Goal: Task Accomplishment & Management: Manage account settings

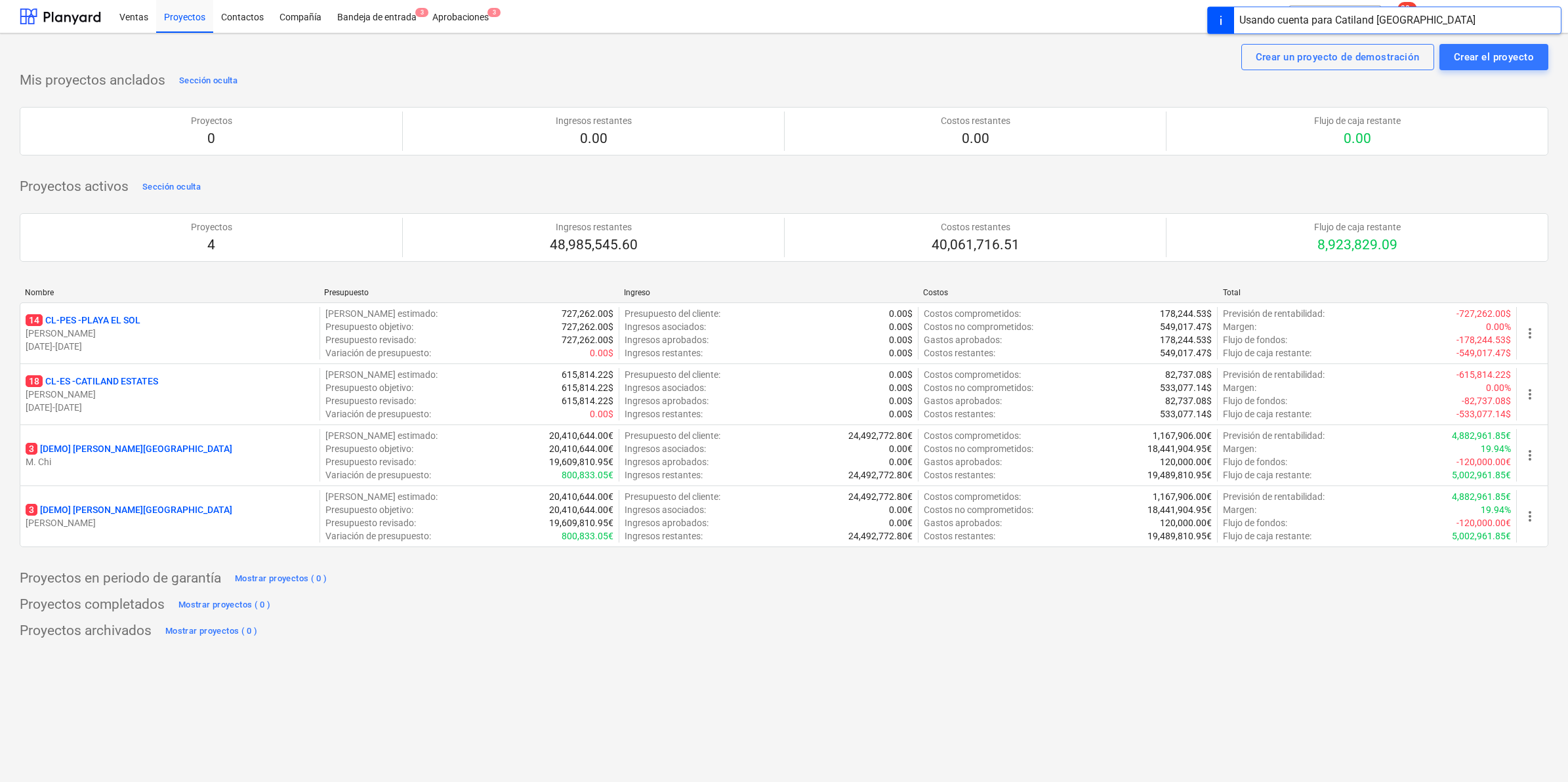
click at [499, 13] on div "Ventas Proyectos Contactos Compañía Bandeja de entrada 3 Aprobaciones 3" at bounding box center [661, 16] width 1099 height 33
click at [478, 15] on div "Aprobaciones 3" at bounding box center [460, 16] width 72 height 34
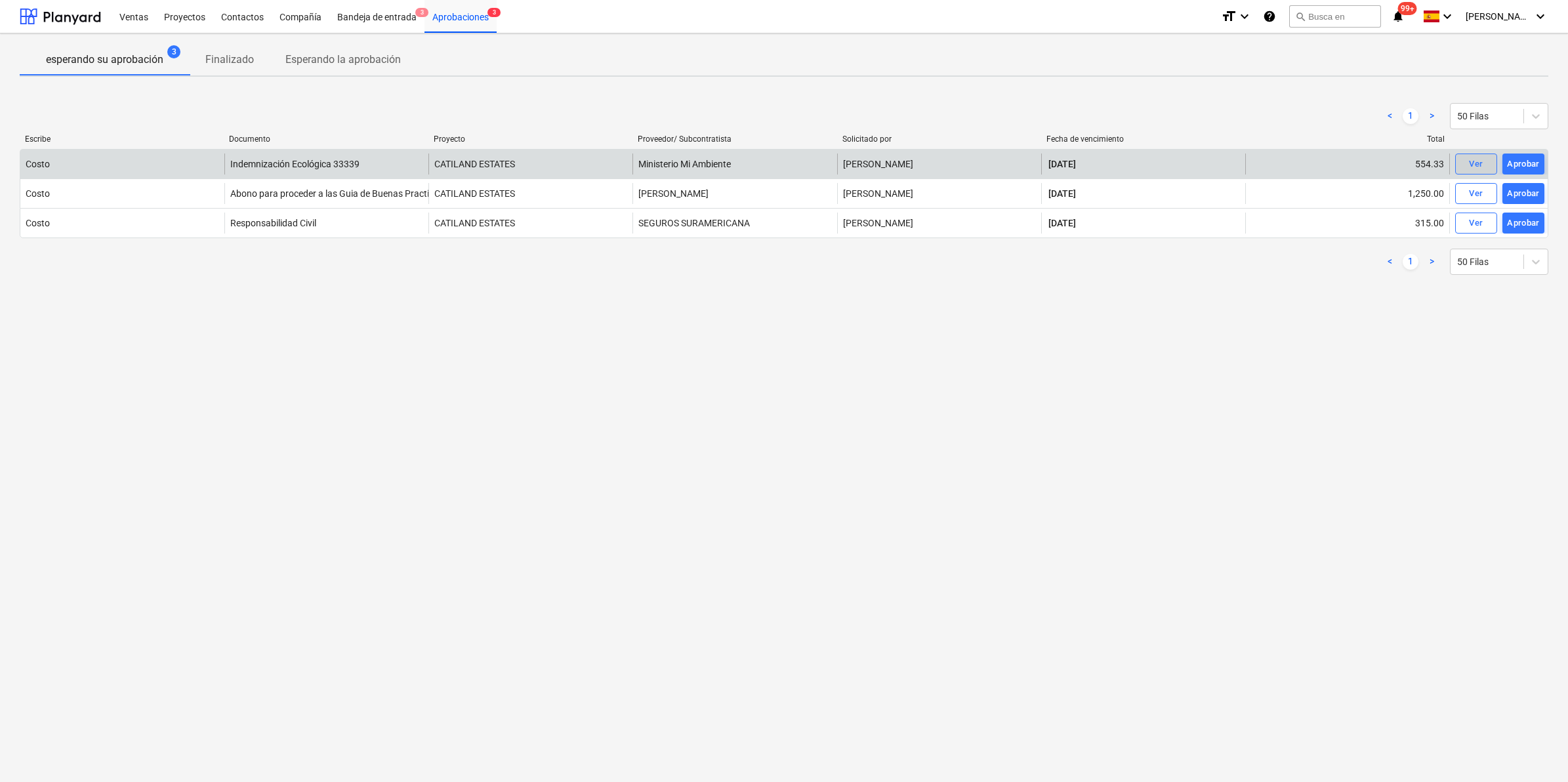
click at [1464, 164] on span "Ver" at bounding box center [1476, 164] width 29 height 15
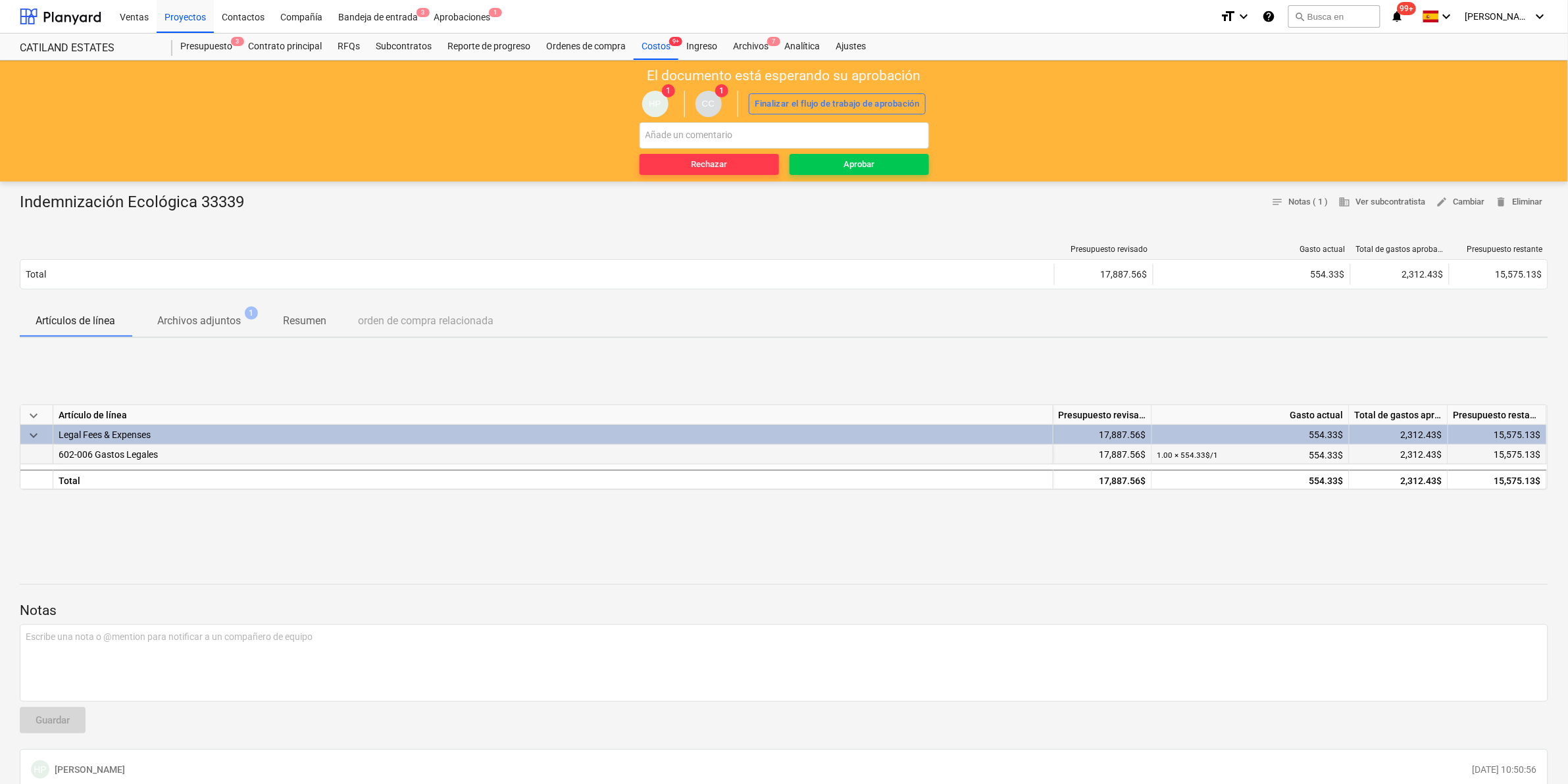
click at [250, 458] on div "602-006 Gastos Legales" at bounding box center [553, 454] width 1000 height 20
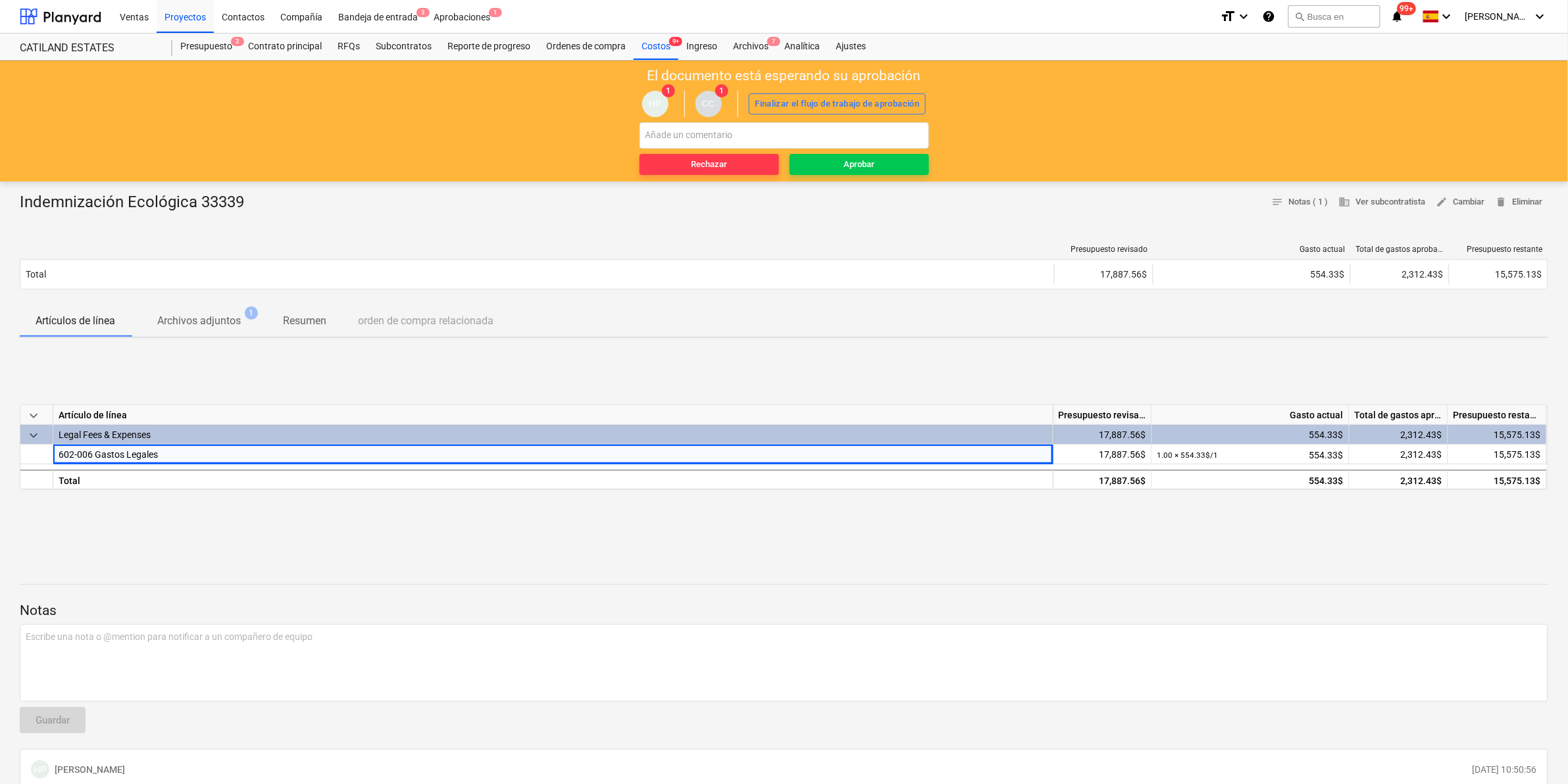
click at [869, 176] on div "El documento está esperando su aprobación HP 1 CC 1 Finalizar el flujo de traba…" at bounding box center [784, 121] width 1568 height 121
click at [867, 156] on button "Aprobar" at bounding box center [859, 164] width 139 height 21
click at [830, 160] on span "Aprobar" at bounding box center [860, 164] width 129 height 15
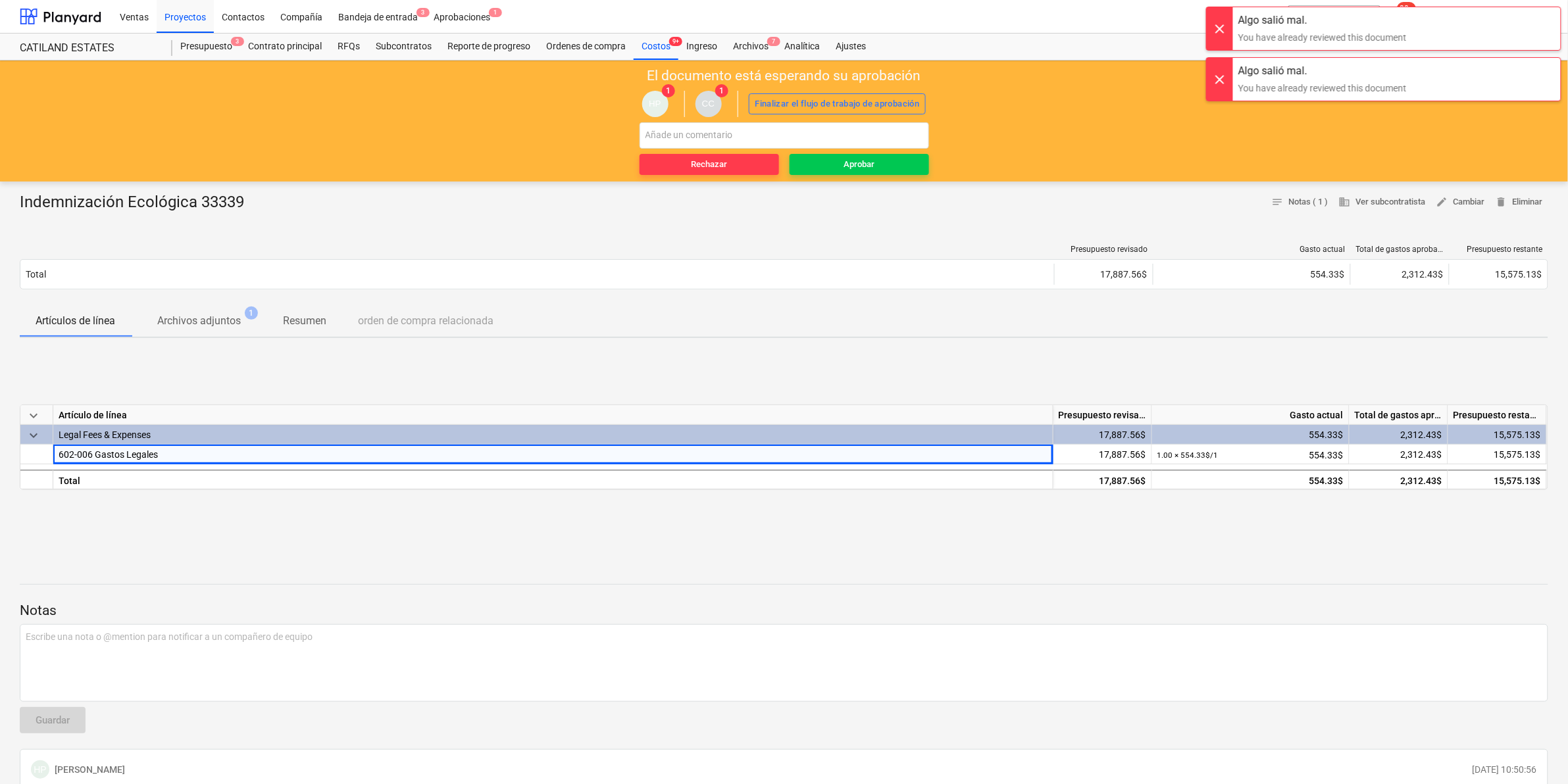
click at [856, 576] on div at bounding box center [784, 572] width 1528 height 11
drag, startPoint x: 1222, startPoint y: 34, endPoint x: 1217, endPoint y: 67, distance: 33.4
click at [1222, 34] on div at bounding box center [1220, 28] width 26 height 43
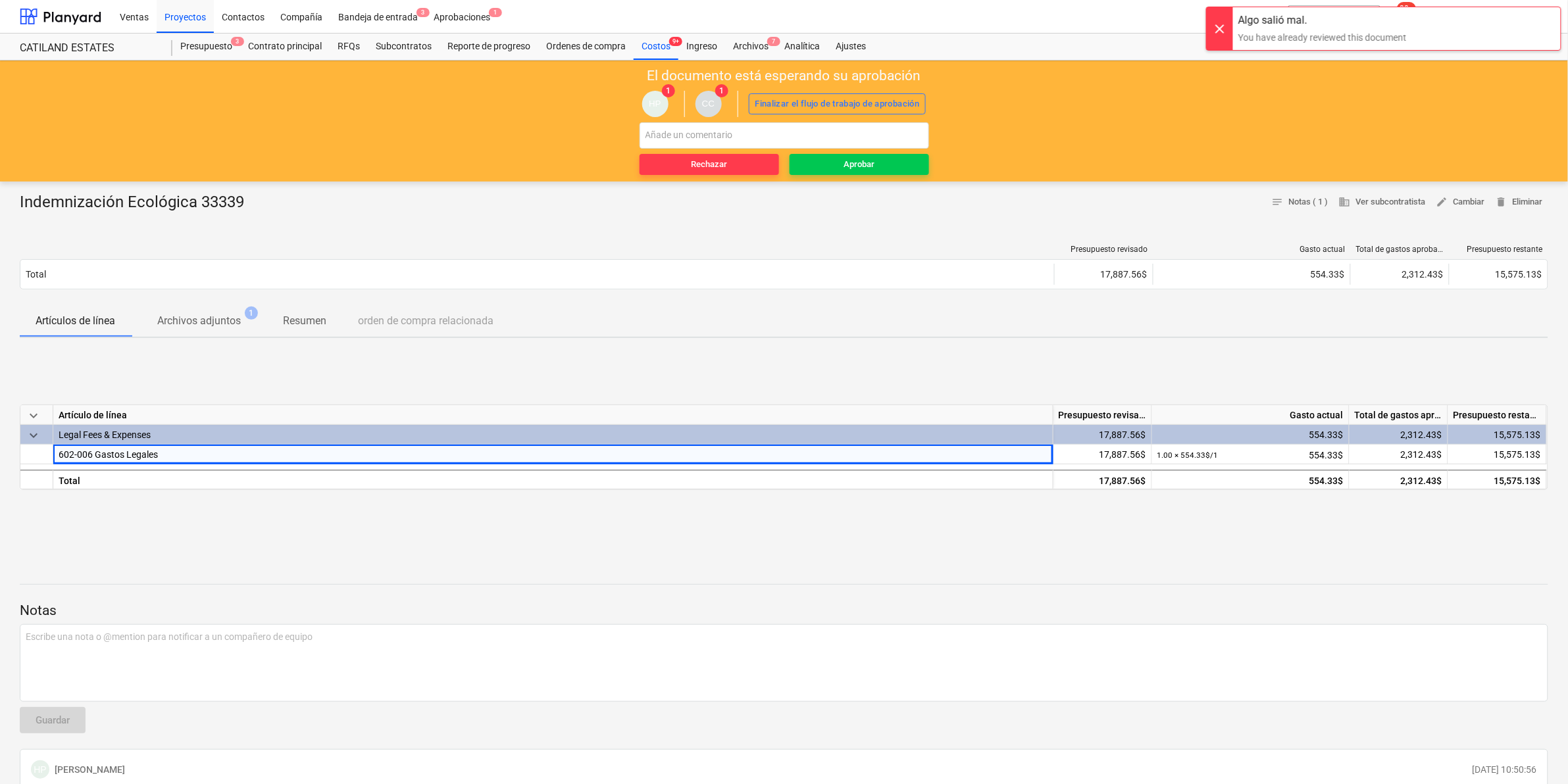
click at [1215, 34] on div at bounding box center [1220, 28] width 26 height 43
click at [869, 160] on div "Aprobar" at bounding box center [859, 164] width 31 height 15
click at [1042, 155] on div "El documento está esperando su aprobación HP 1 CC 1 Finalizar el flujo de traba…" at bounding box center [784, 121] width 1568 height 121
click at [474, 11] on div "Aprobaciones 1" at bounding box center [462, 16] width 73 height 34
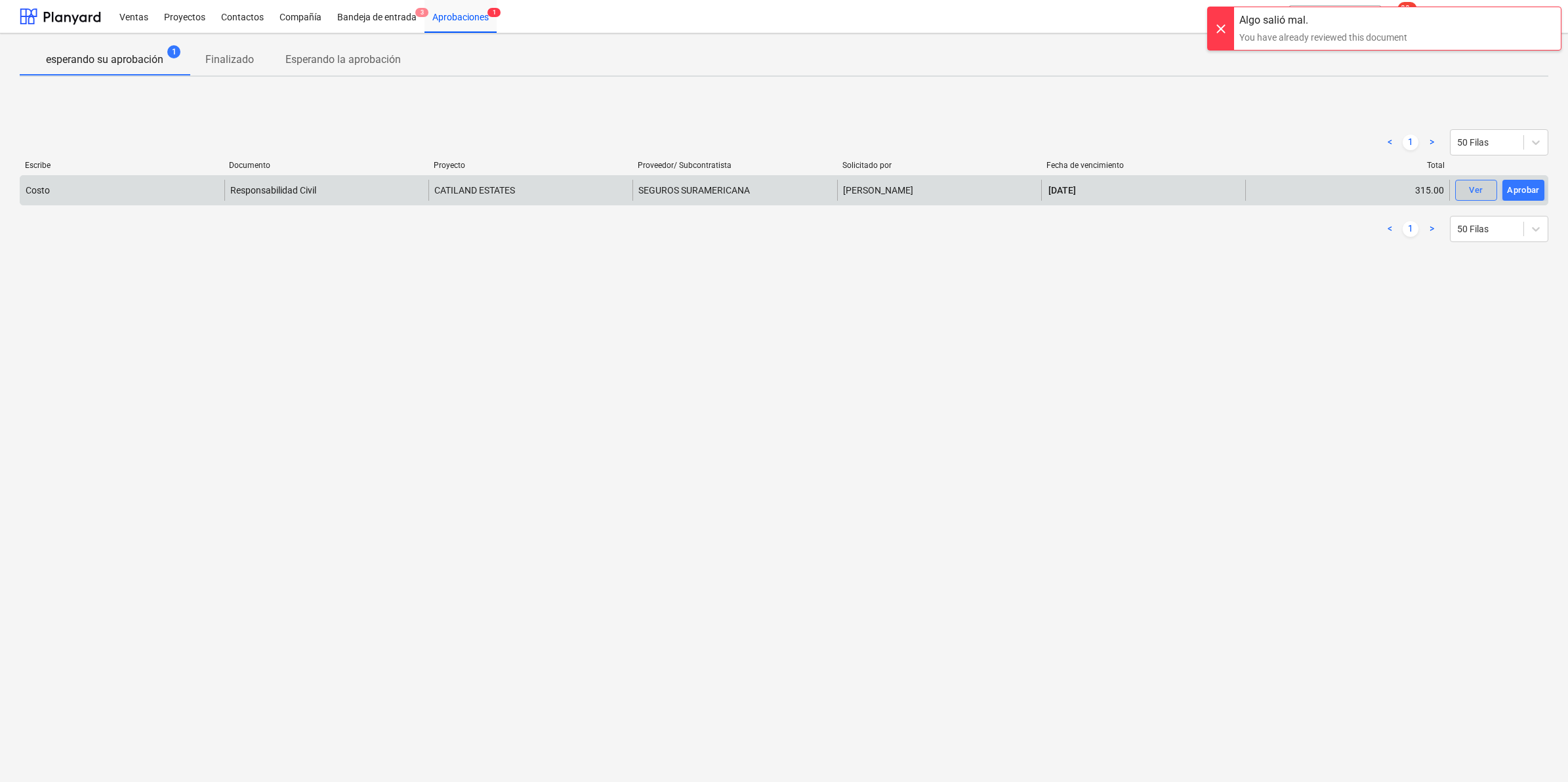
click at [1473, 189] on div "Ver" at bounding box center [1475, 190] width 14 height 15
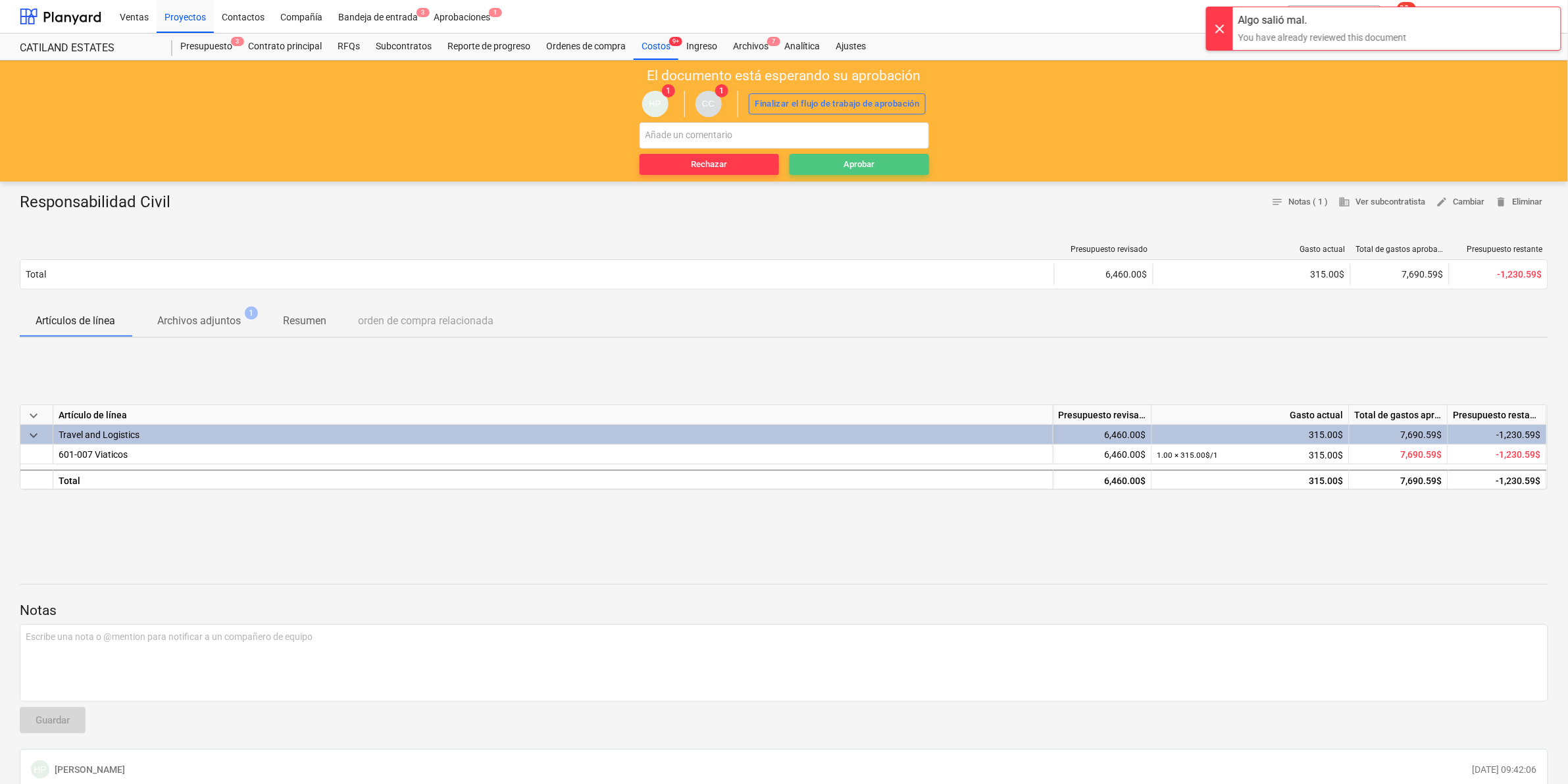
click at [880, 155] on button "Aprobar" at bounding box center [859, 164] width 139 height 21
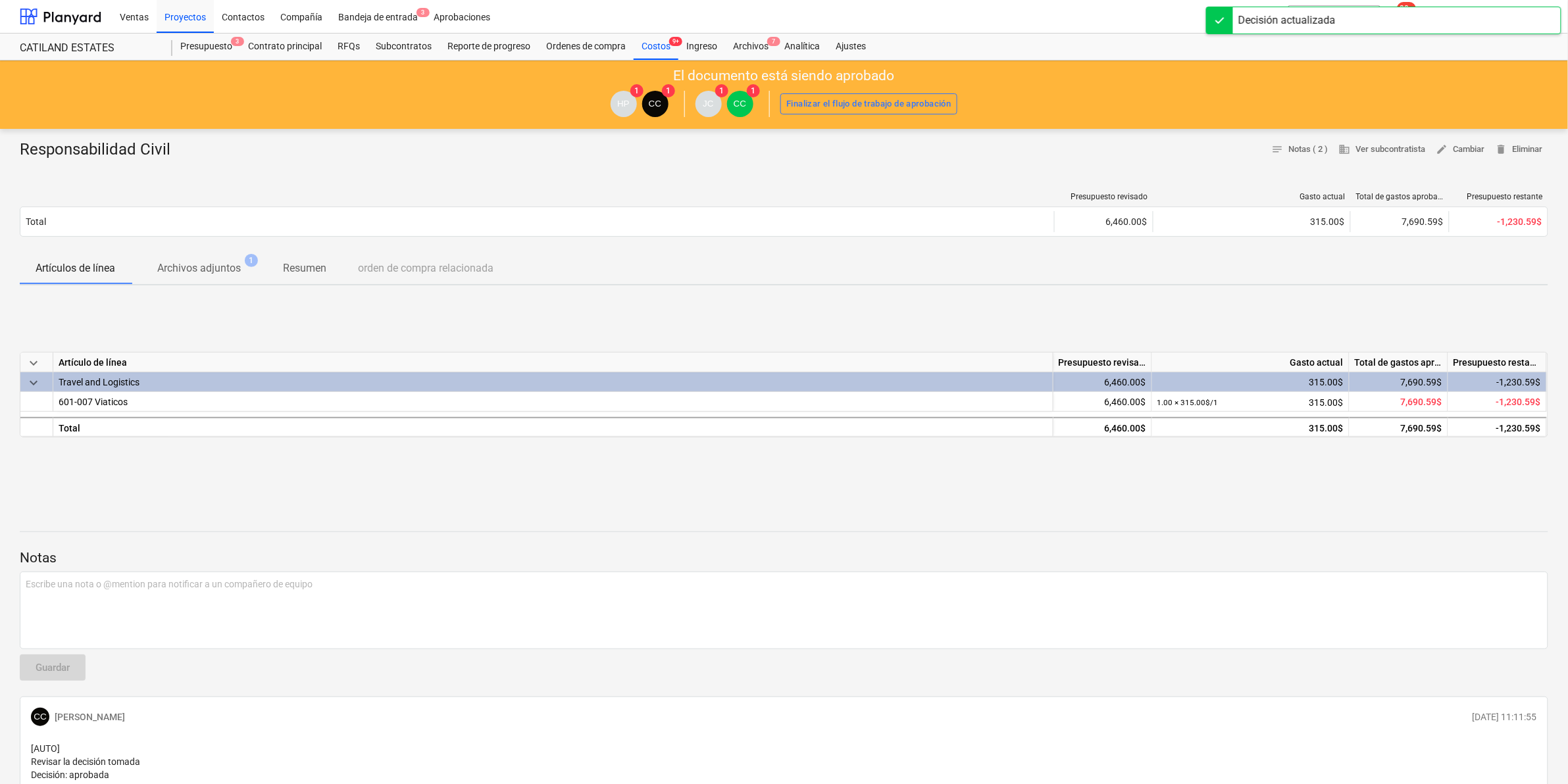
click at [1018, 514] on div at bounding box center [784, 520] width 1528 height 11
click at [445, 14] on div "Aprobaciones" at bounding box center [462, 16] width 73 height 34
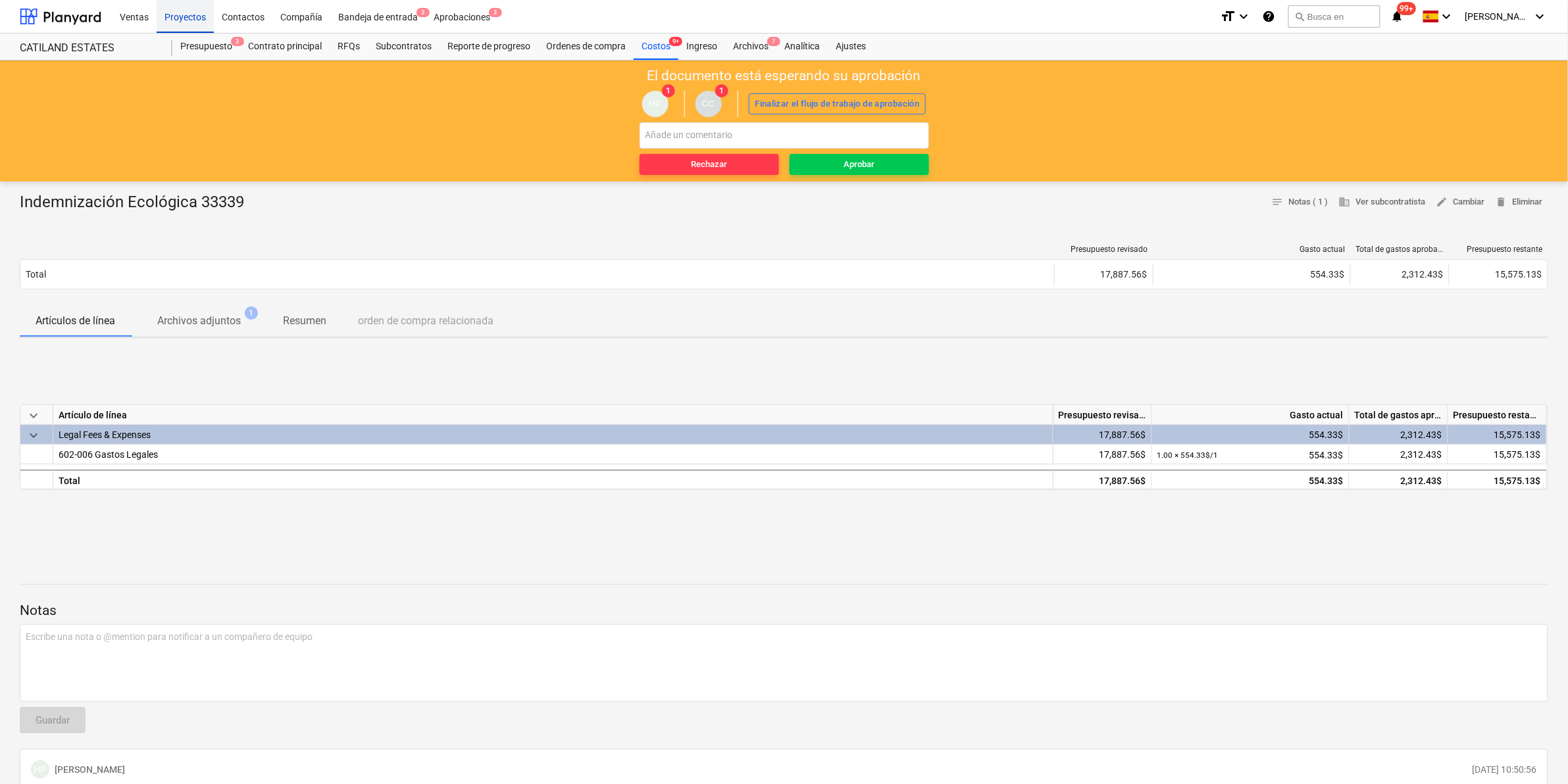
click at [179, 15] on div "Proyectos" at bounding box center [185, 16] width 57 height 34
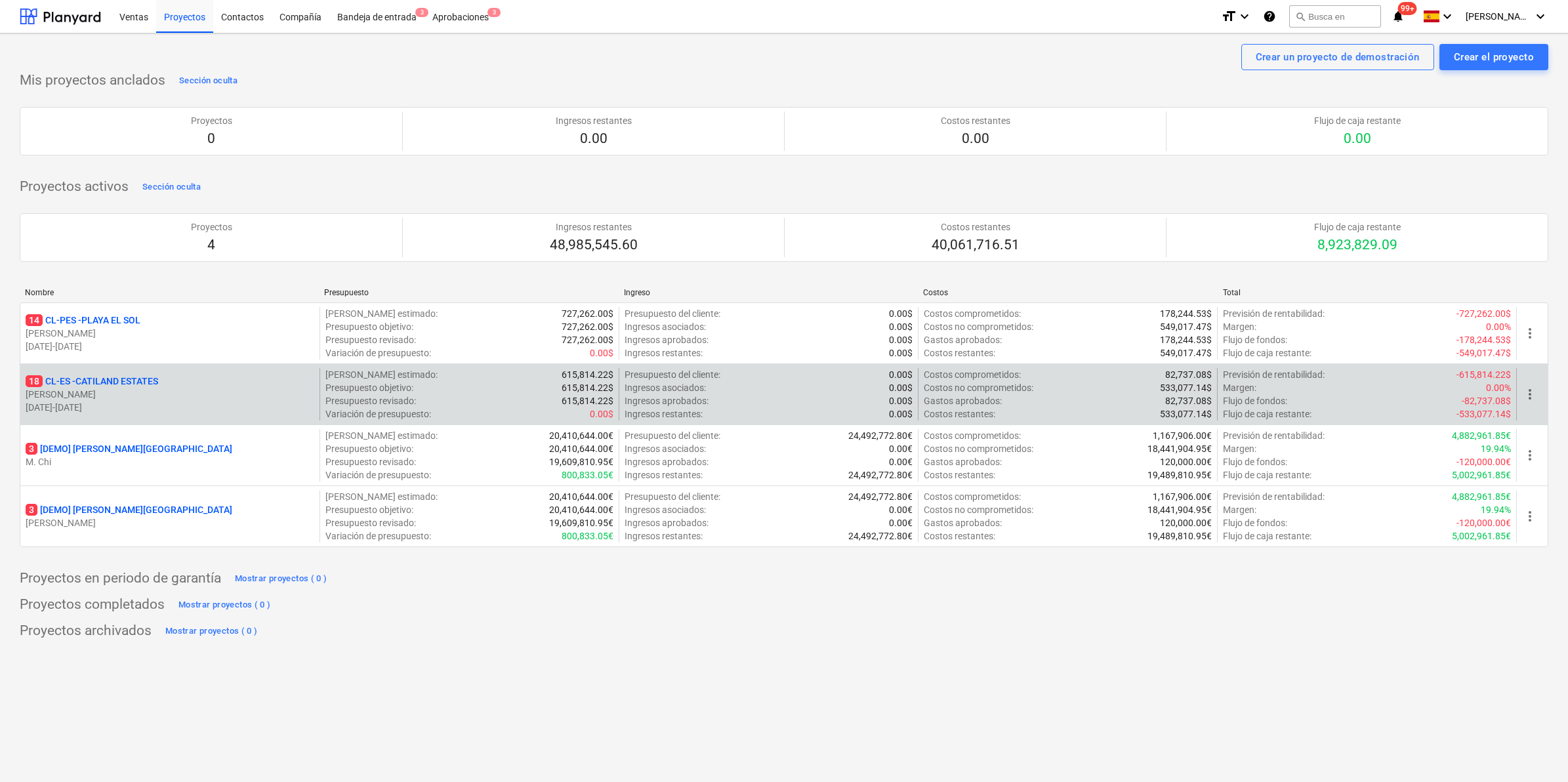
click at [113, 389] on p "[PERSON_NAME]" at bounding box center [170, 395] width 289 height 13
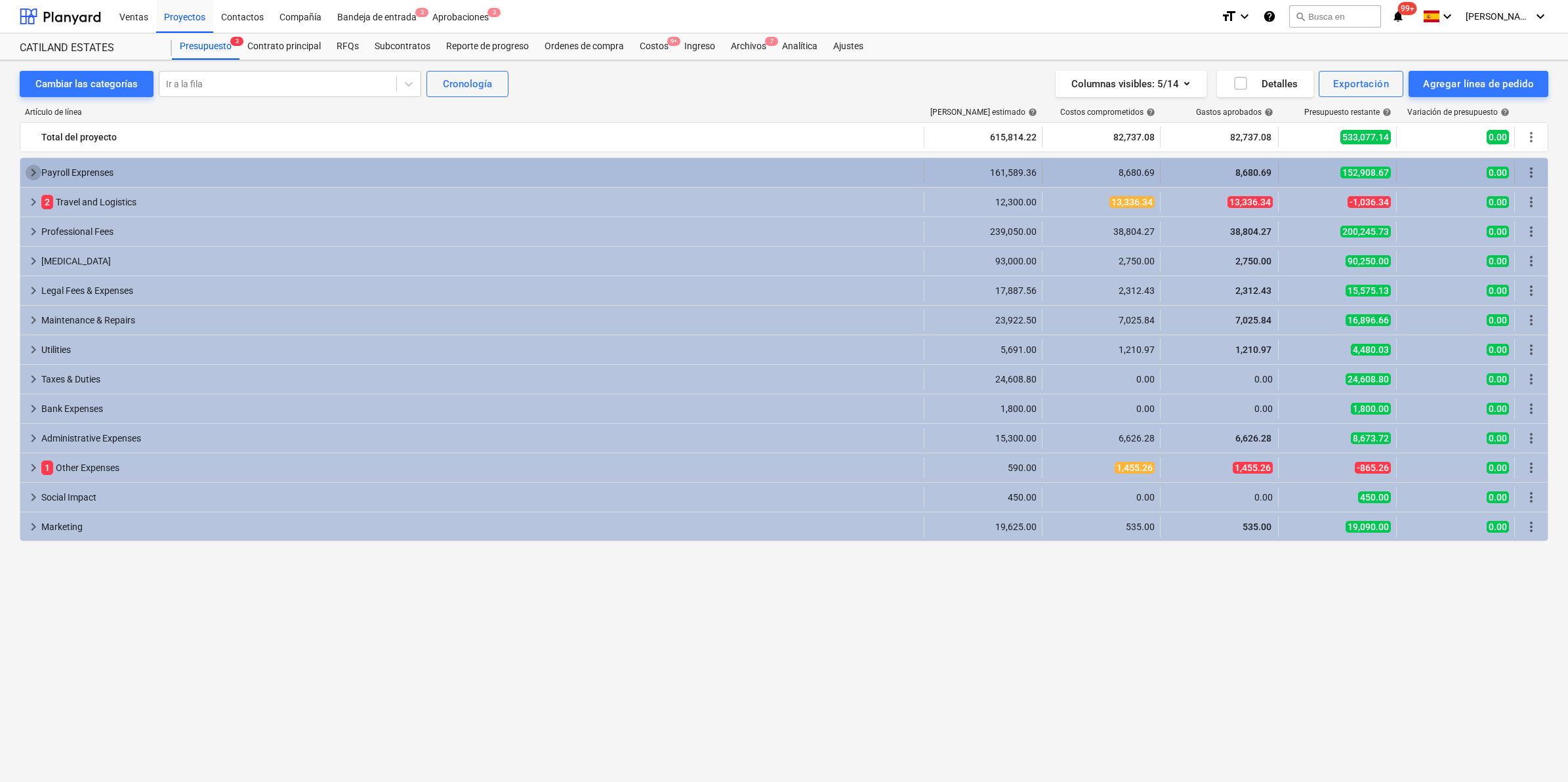
click at [39, 172] on span "keyboard_arrow_right" at bounding box center [34, 172] width 16 height 16
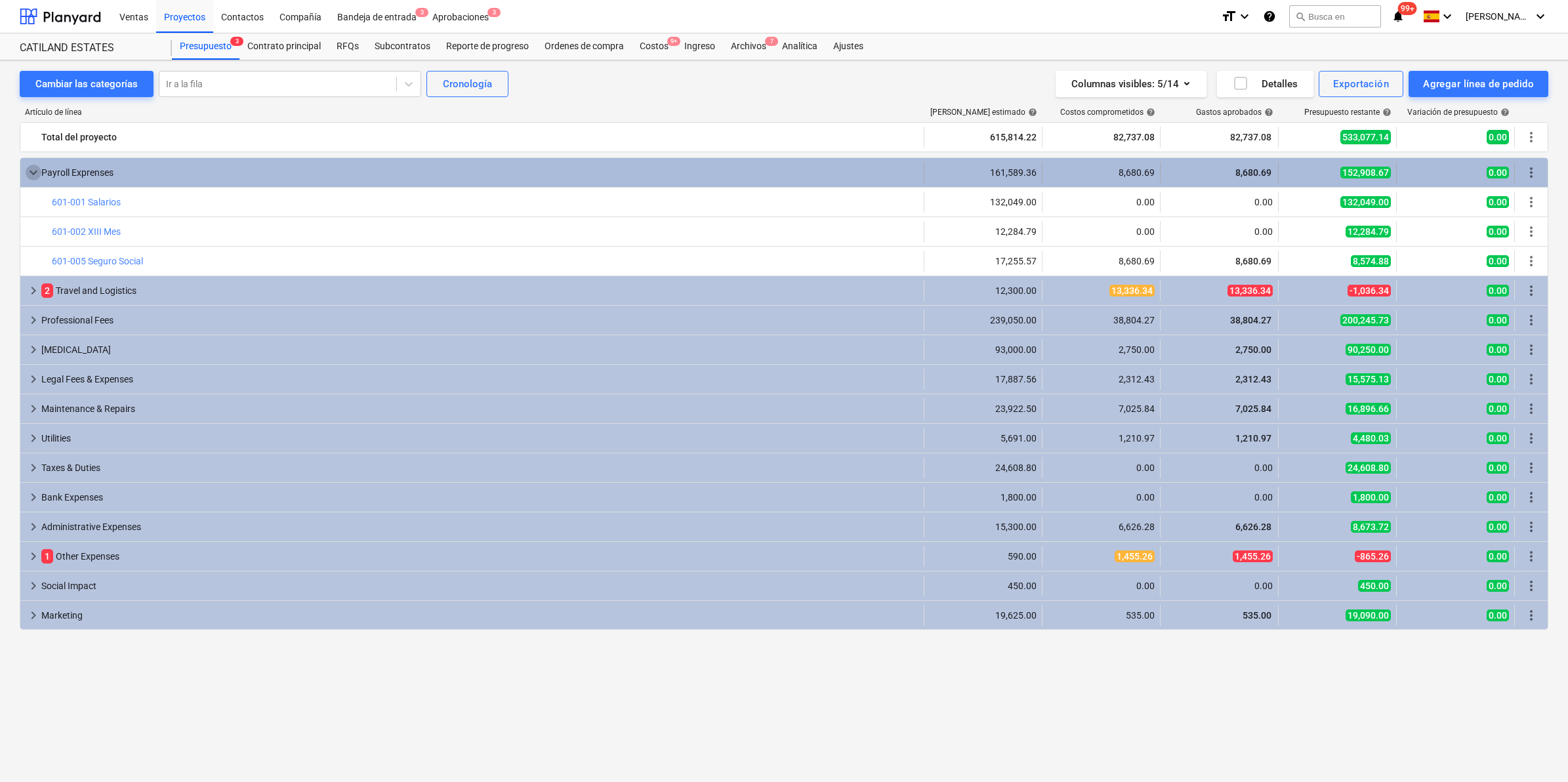
click at [39, 171] on span "keyboard_arrow_down" at bounding box center [34, 172] width 16 height 16
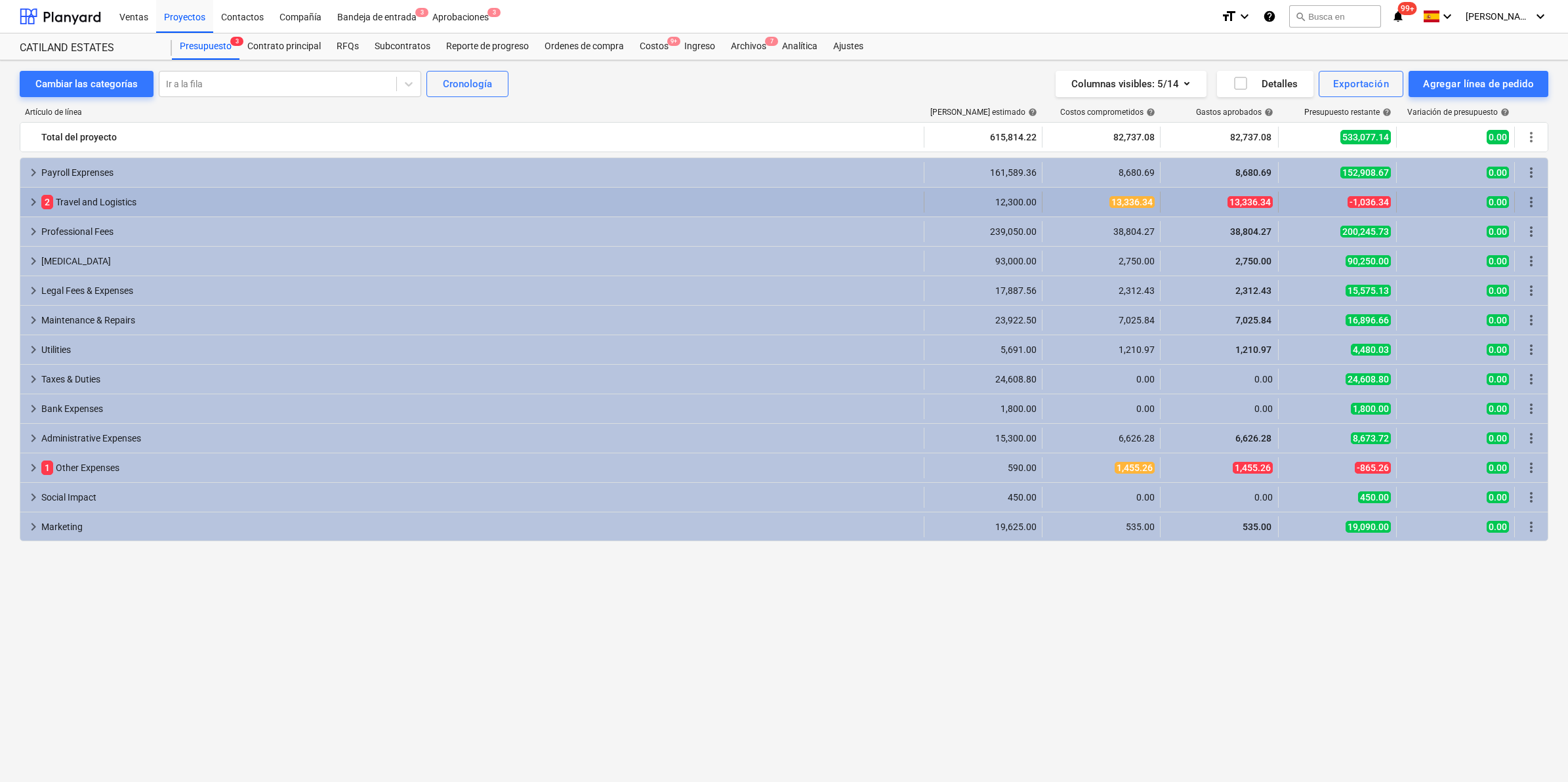
click at [35, 202] on span "keyboard_arrow_right" at bounding box center [34, 202] width 16 height 16
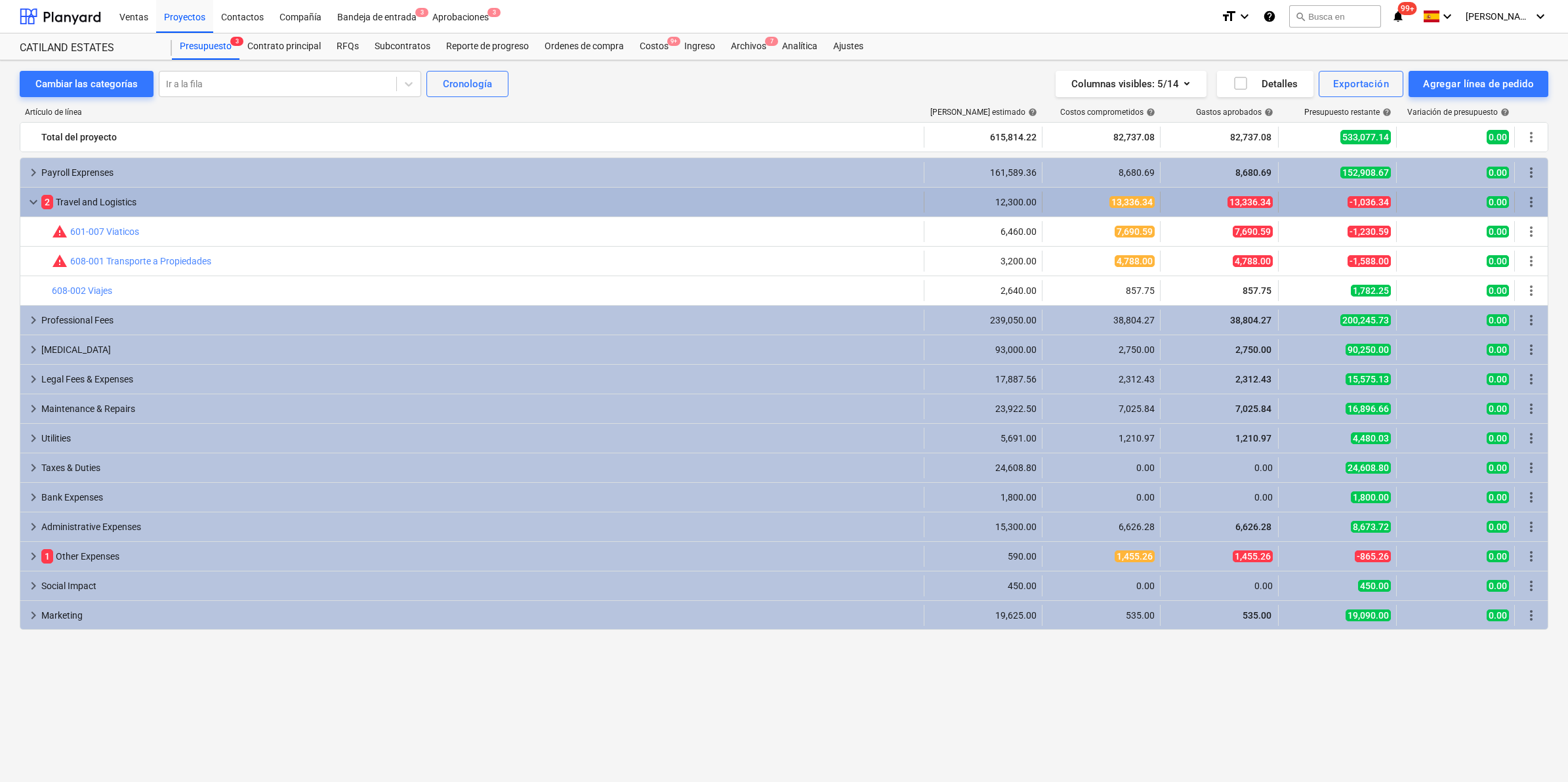
click at [34, 202] on span "keyboard_arrow_down" at bounding box center [34, 202] width 16 height 16
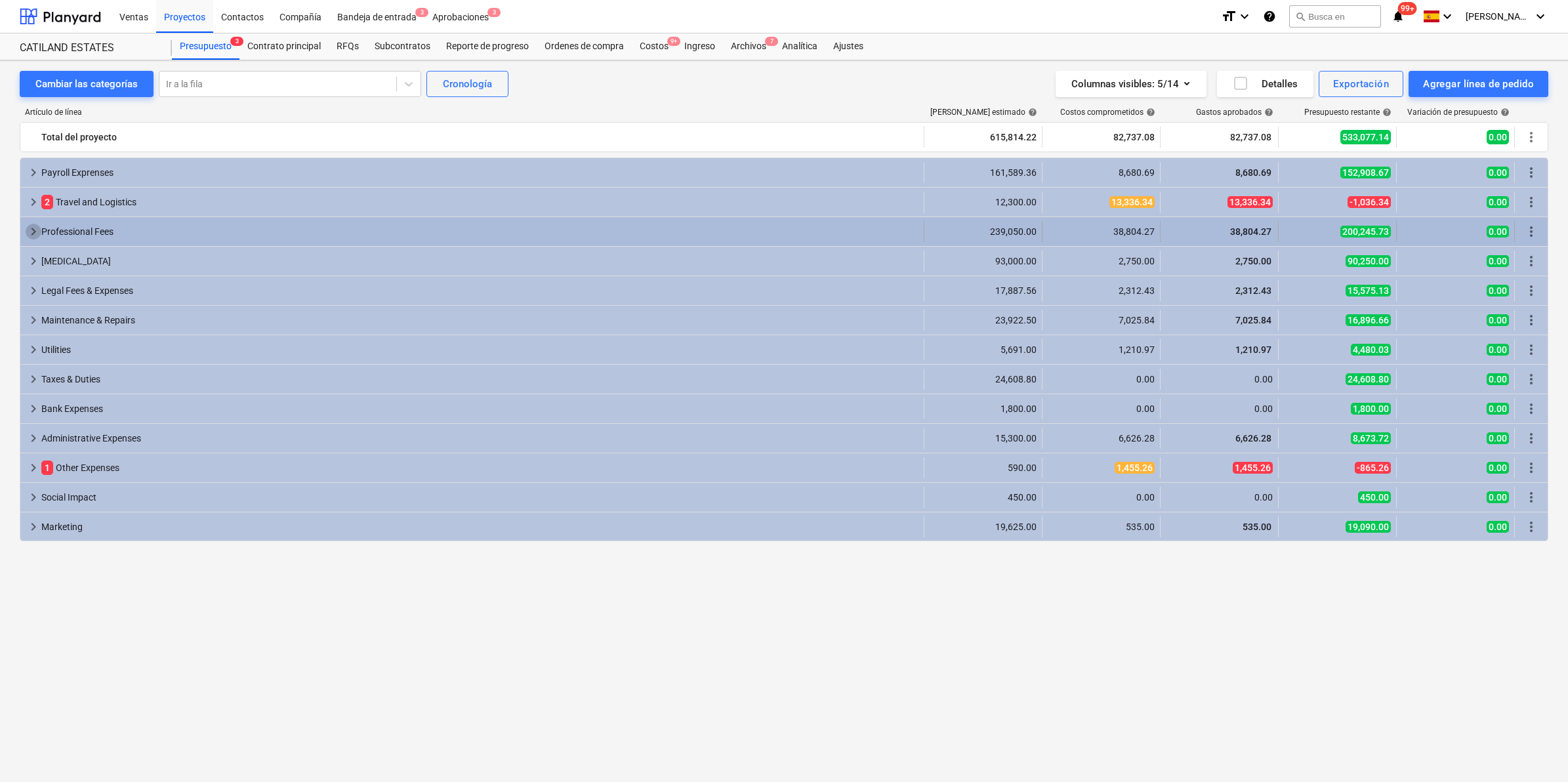
click at [32, 230] on span "keyboard_arrow_right" at bounding box center [34, 232] width 16 height 16
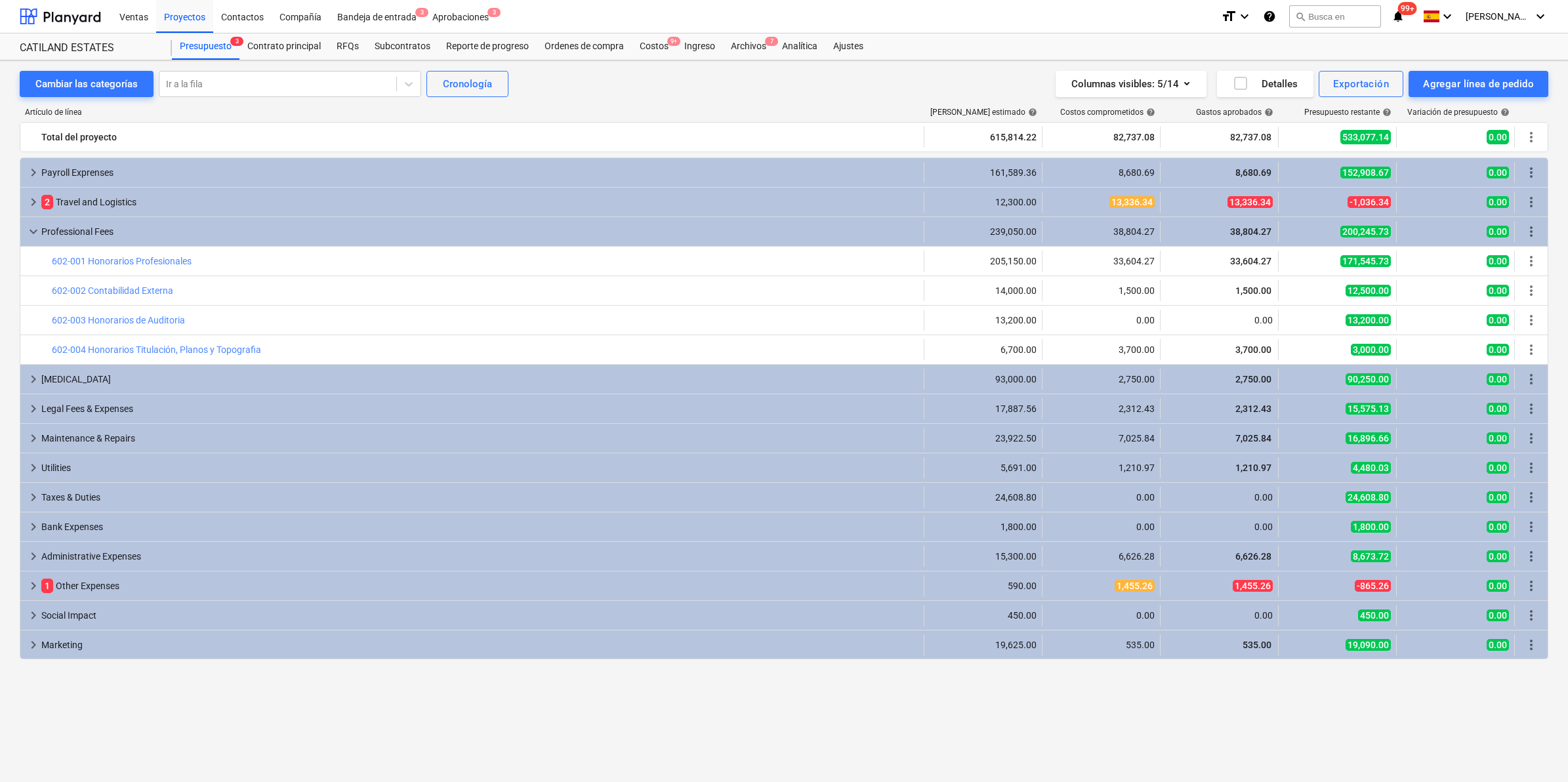
click at [32, 230] on span "keyboard_arrow_down" at bounding box center [34, 232] width 16 height 16
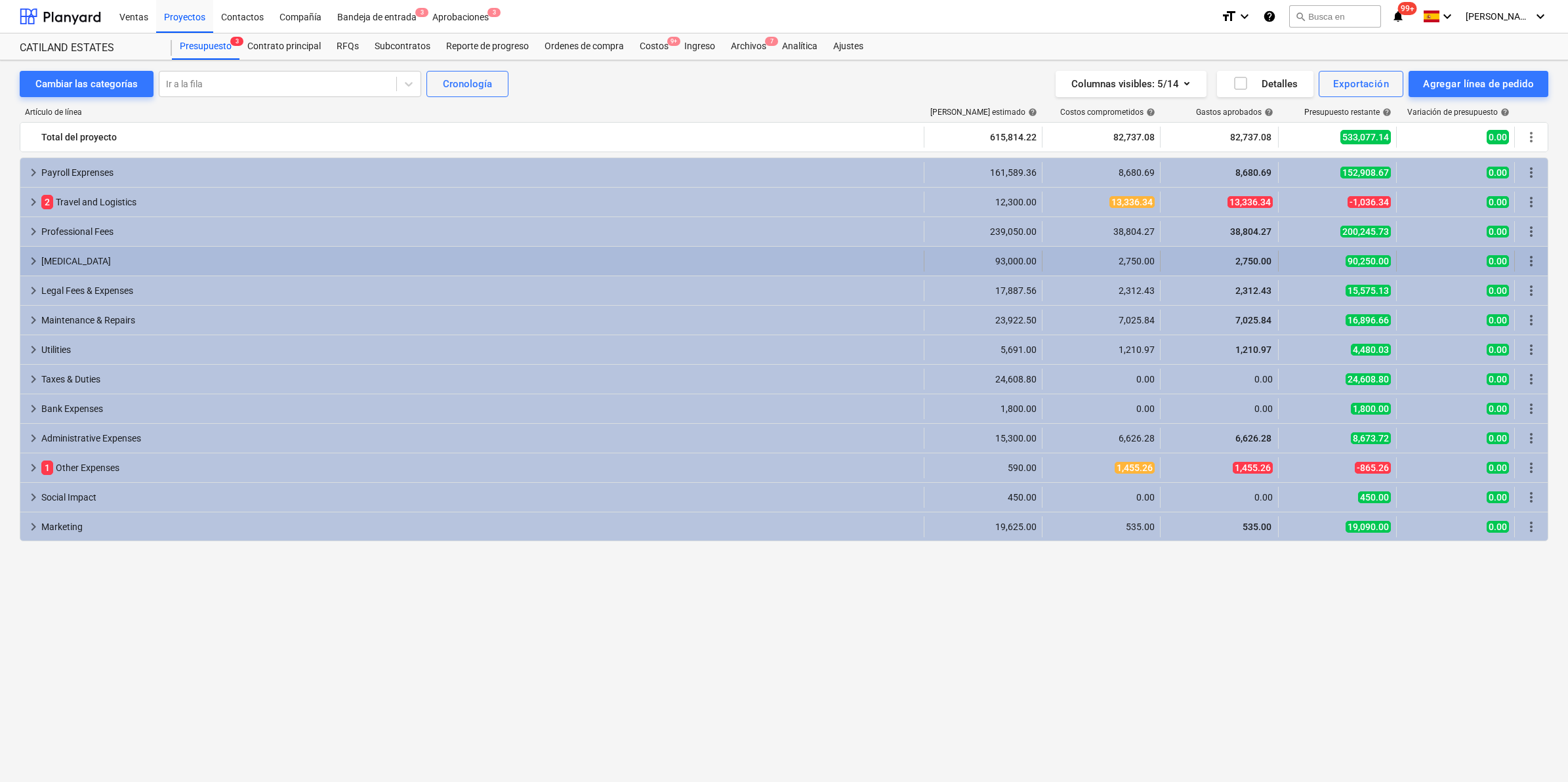
click at [31, 261] on span "keyboard_arrow_right" at bounding box center [34, 261] width 16 height 16
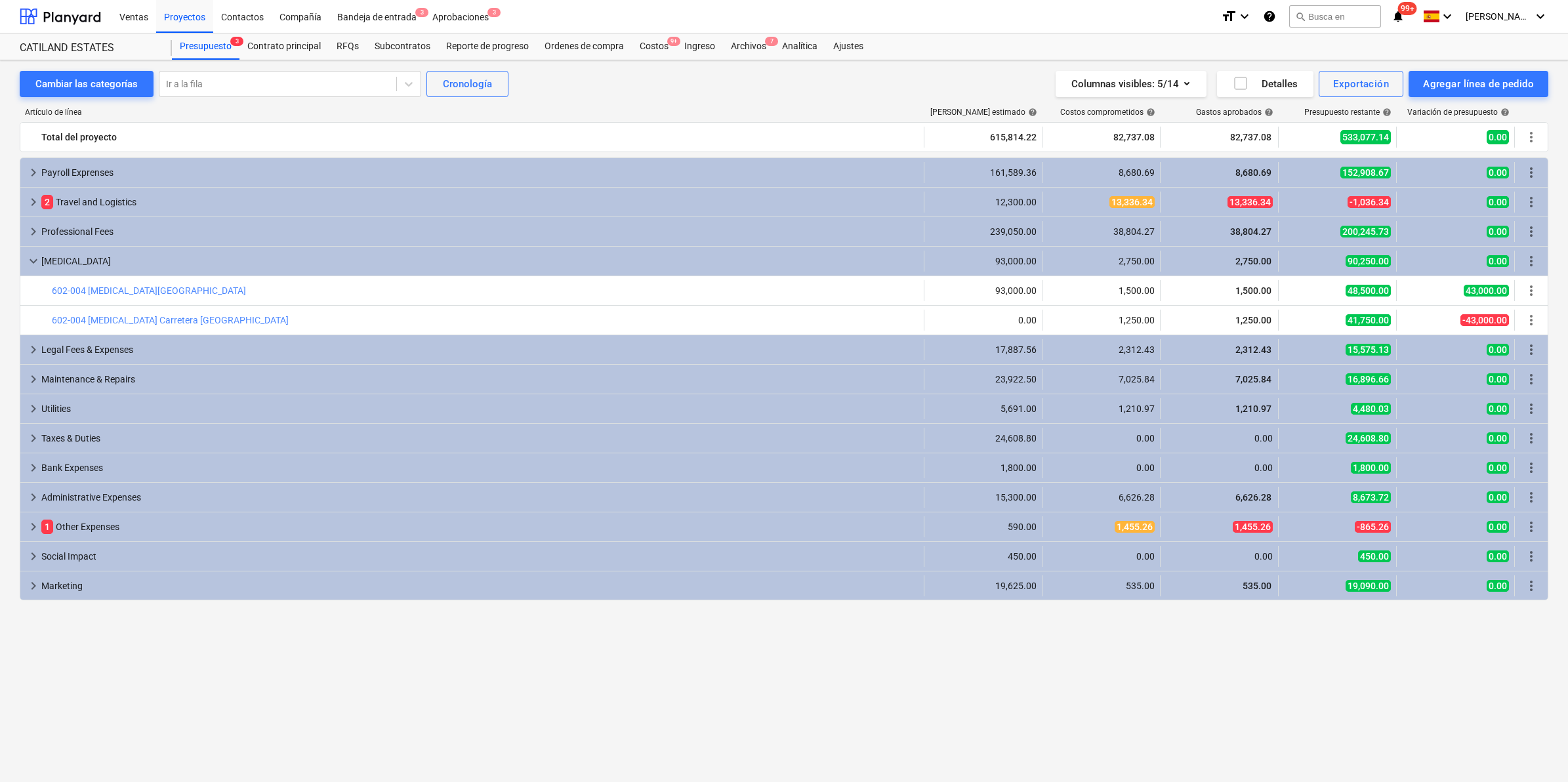
click at [31, 261] on span "keyboard_arrow_down" at bounding box center [34, 261] width 16 height 16
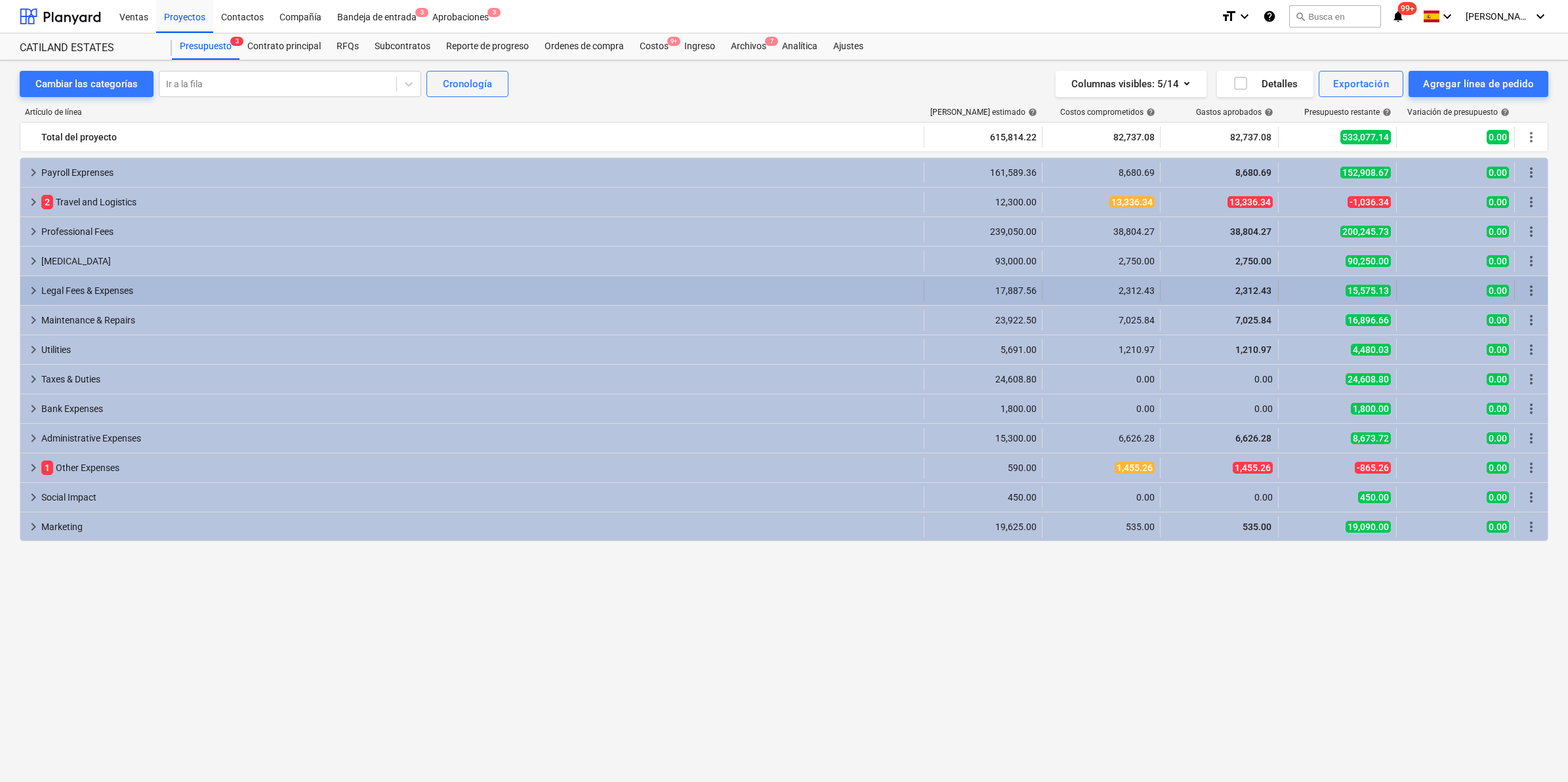
click at [34, 293] on span "keyboard_arrow_right" at bounding box center [34, 291] width 16 height 16
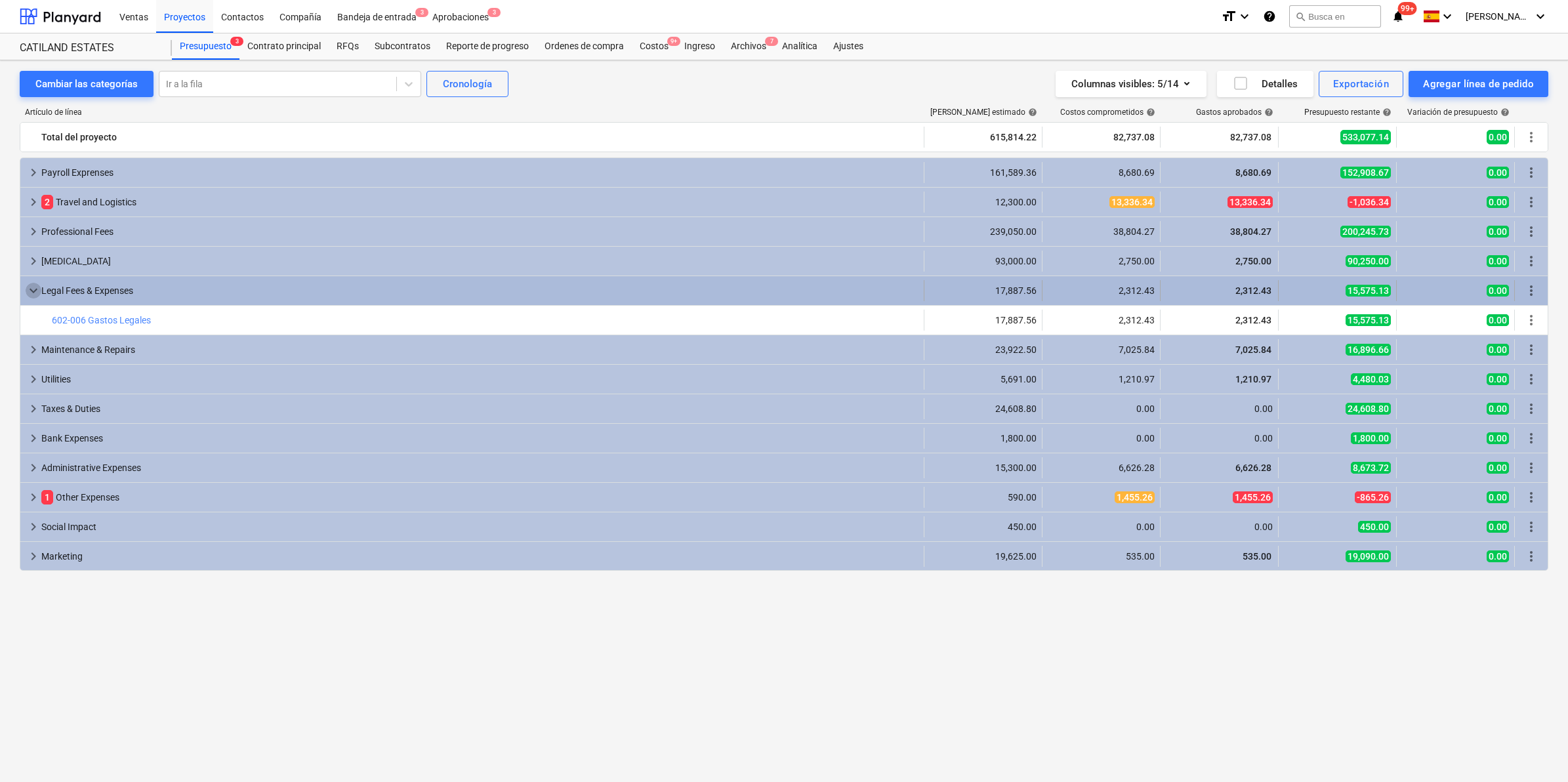
click at [33, 292] on span "keyboard_arrow_down" at bounding box center [34, 291] width 16 height 16
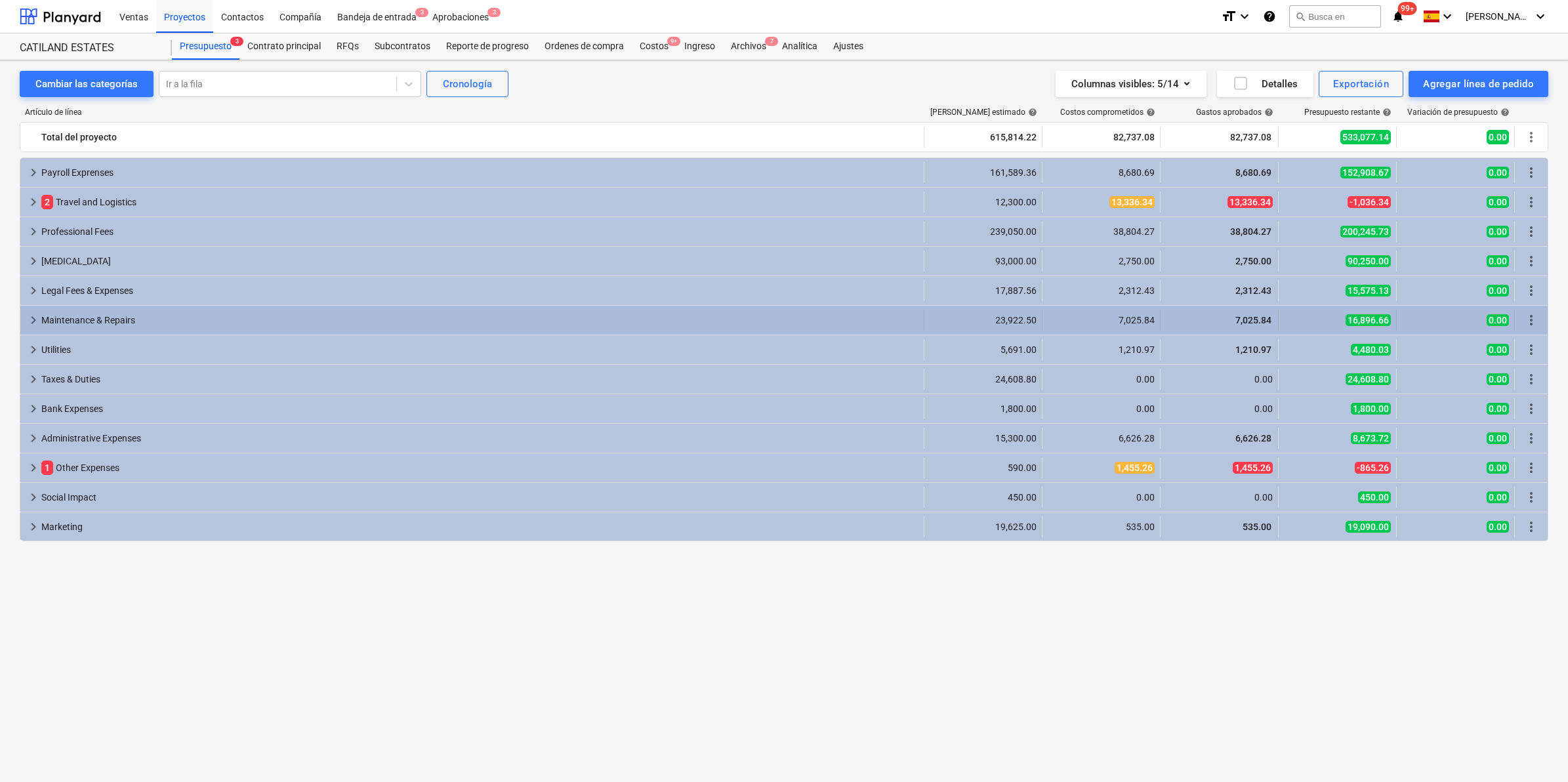
click at [32, 318] on span "keyboard_arrow_right" at bounding box center [34, 320] width 16 height 16
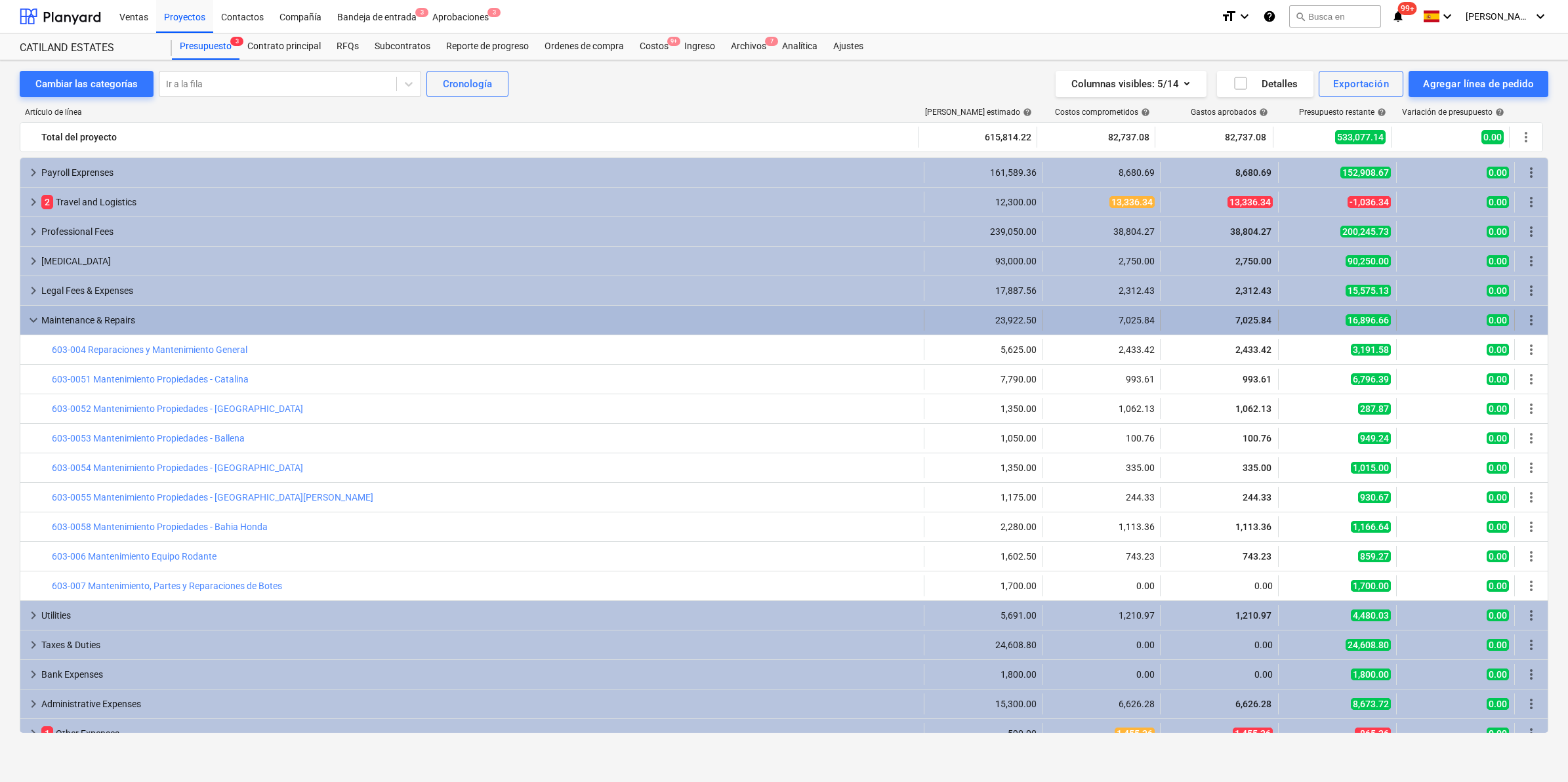
click at [40, 318] on span "keyboard_arrow_down" at bounding box center [34, 320] width 16 height 16
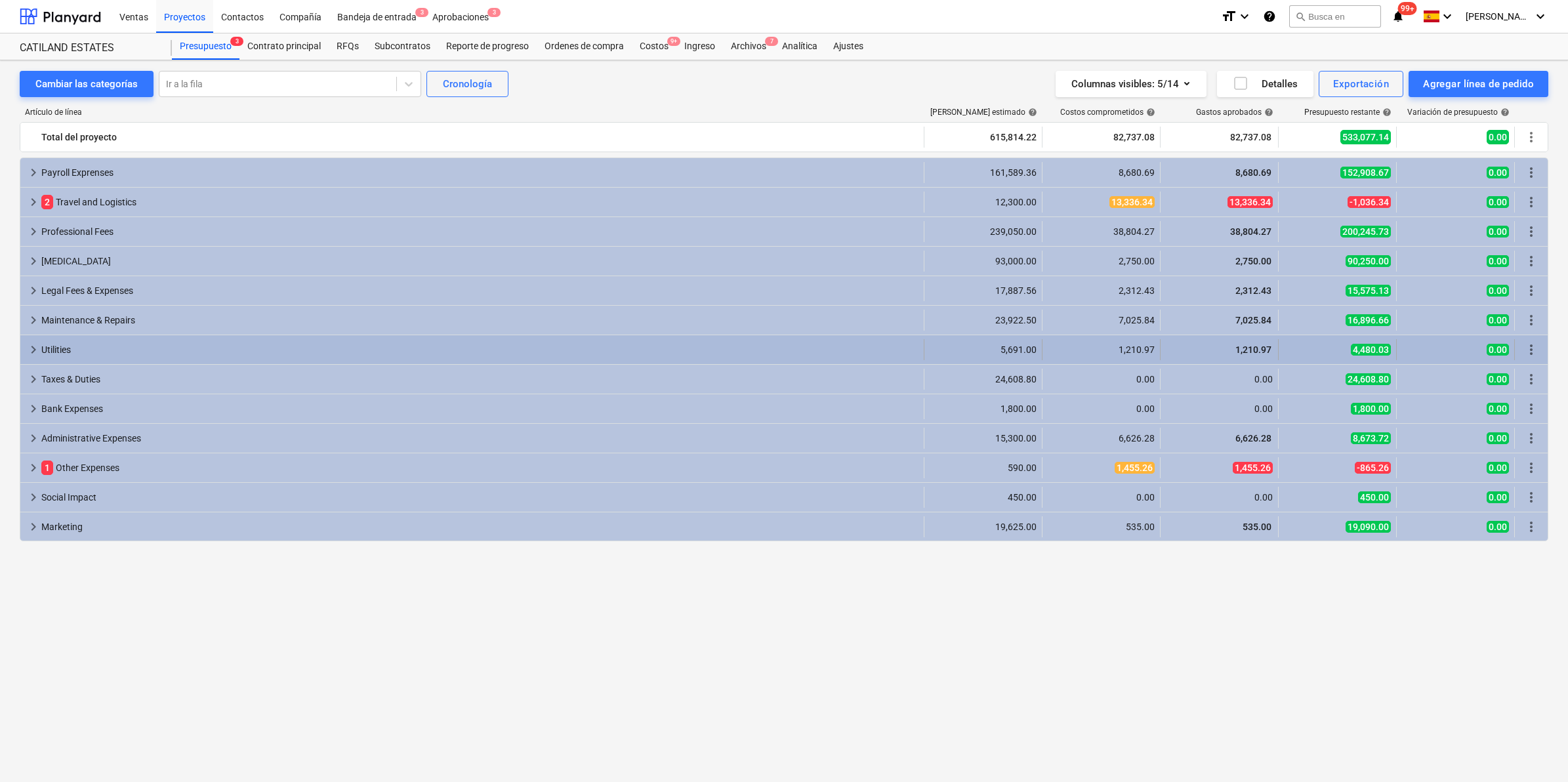
click at [34, 353] on span "keyboard_arrow_right" at bounding box center [34, 350] width 16 height 16
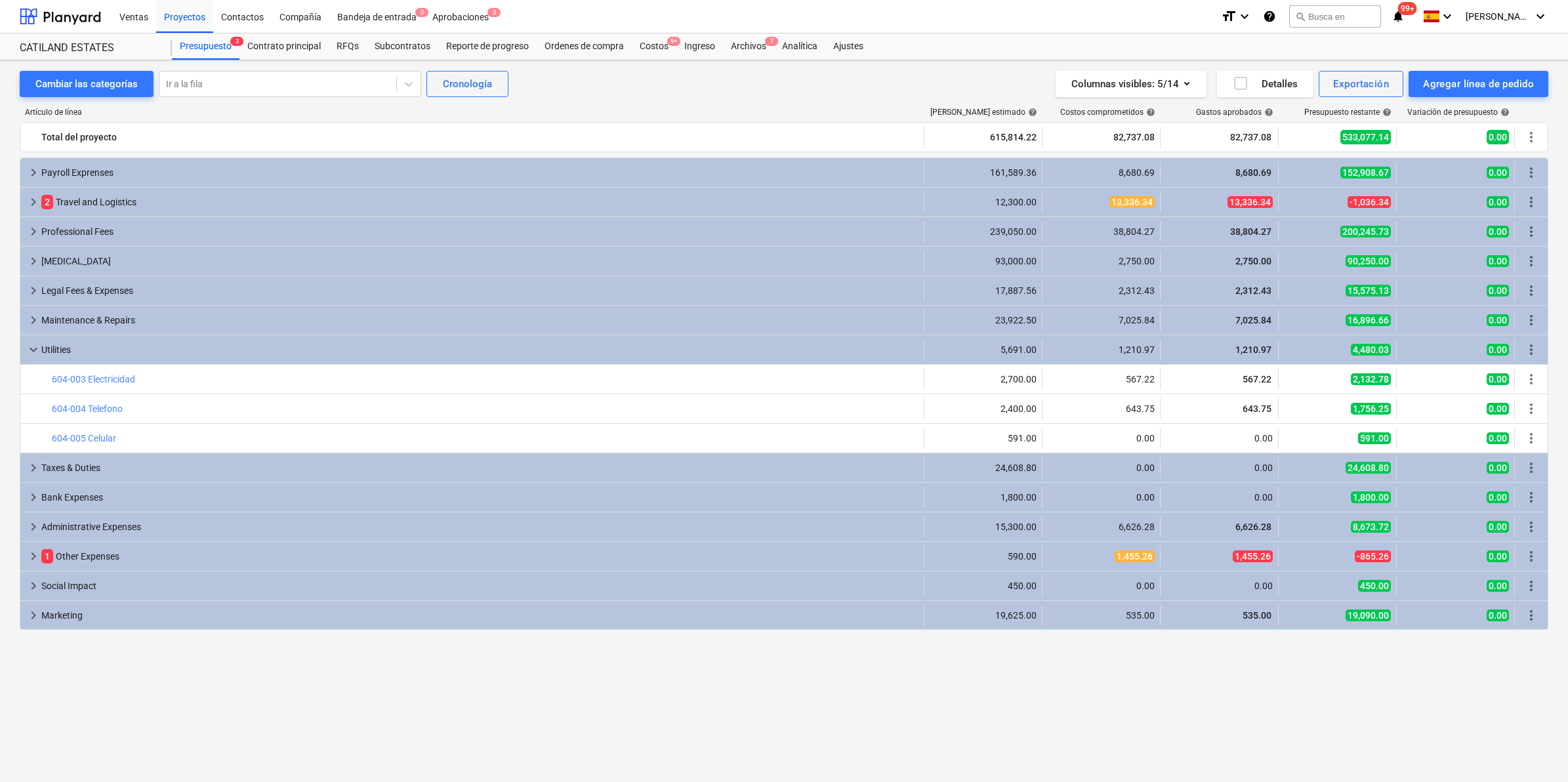
click at [34, 353] on span "keyboard_arrow_down" at bounding box center [34, 350] width 16 height 16
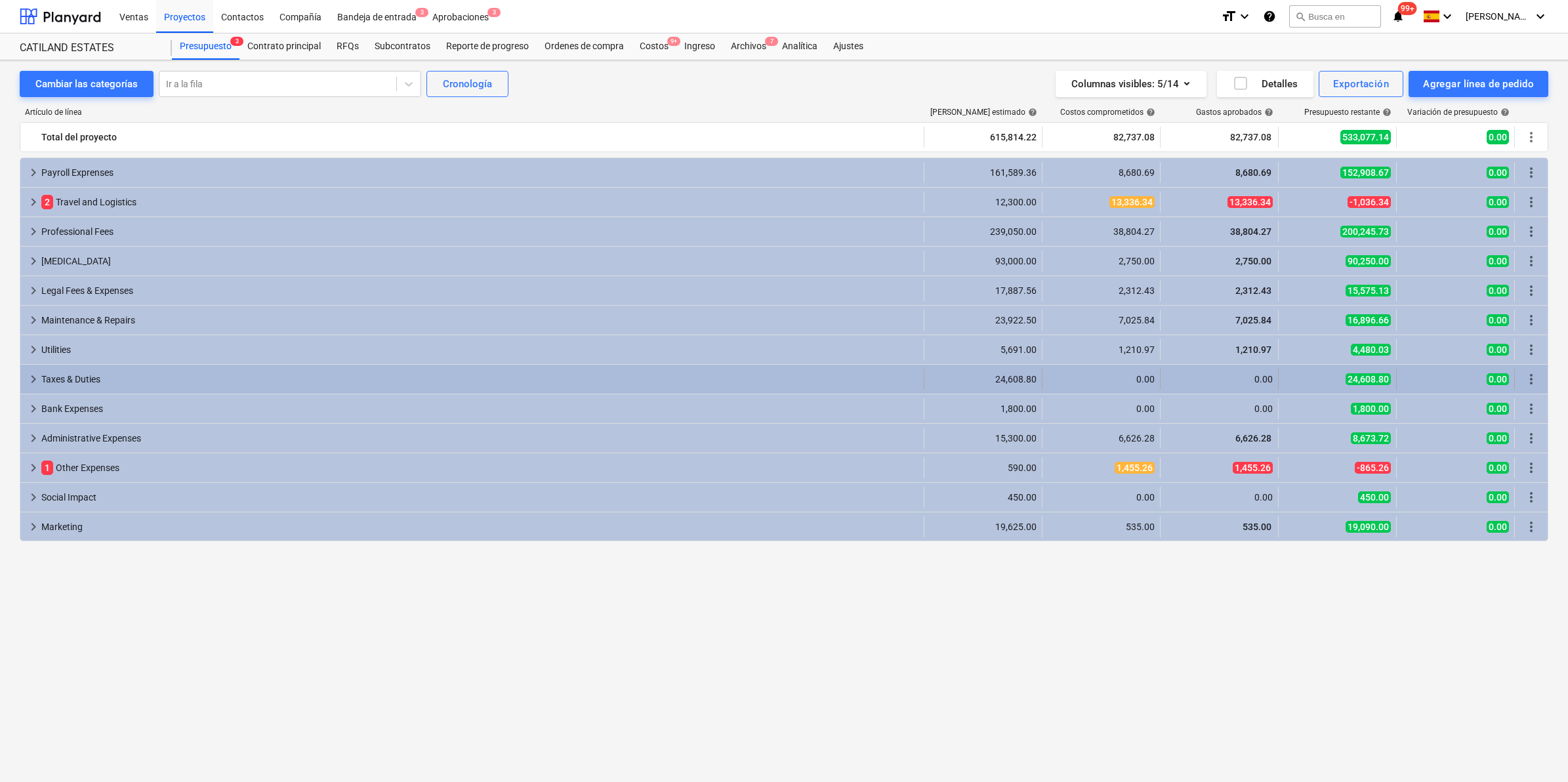
click at [32, 383] on span "keyboard_arrow_right" at bounding box center [34, 379] width 16 height 16
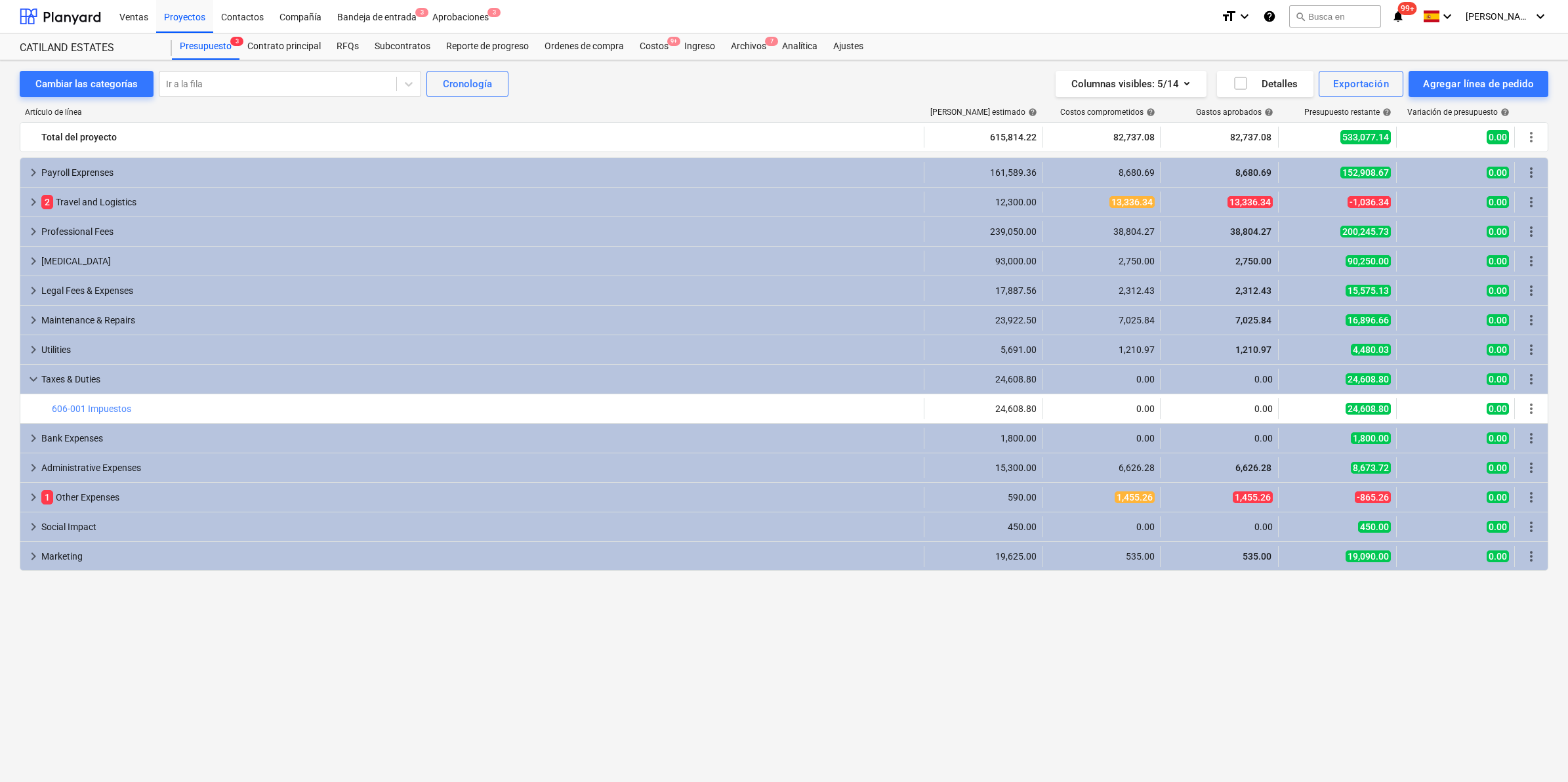
click at [32, 383] on span "keyboard_arrow_down" at bounding box center [34, 379] width 16 height 16
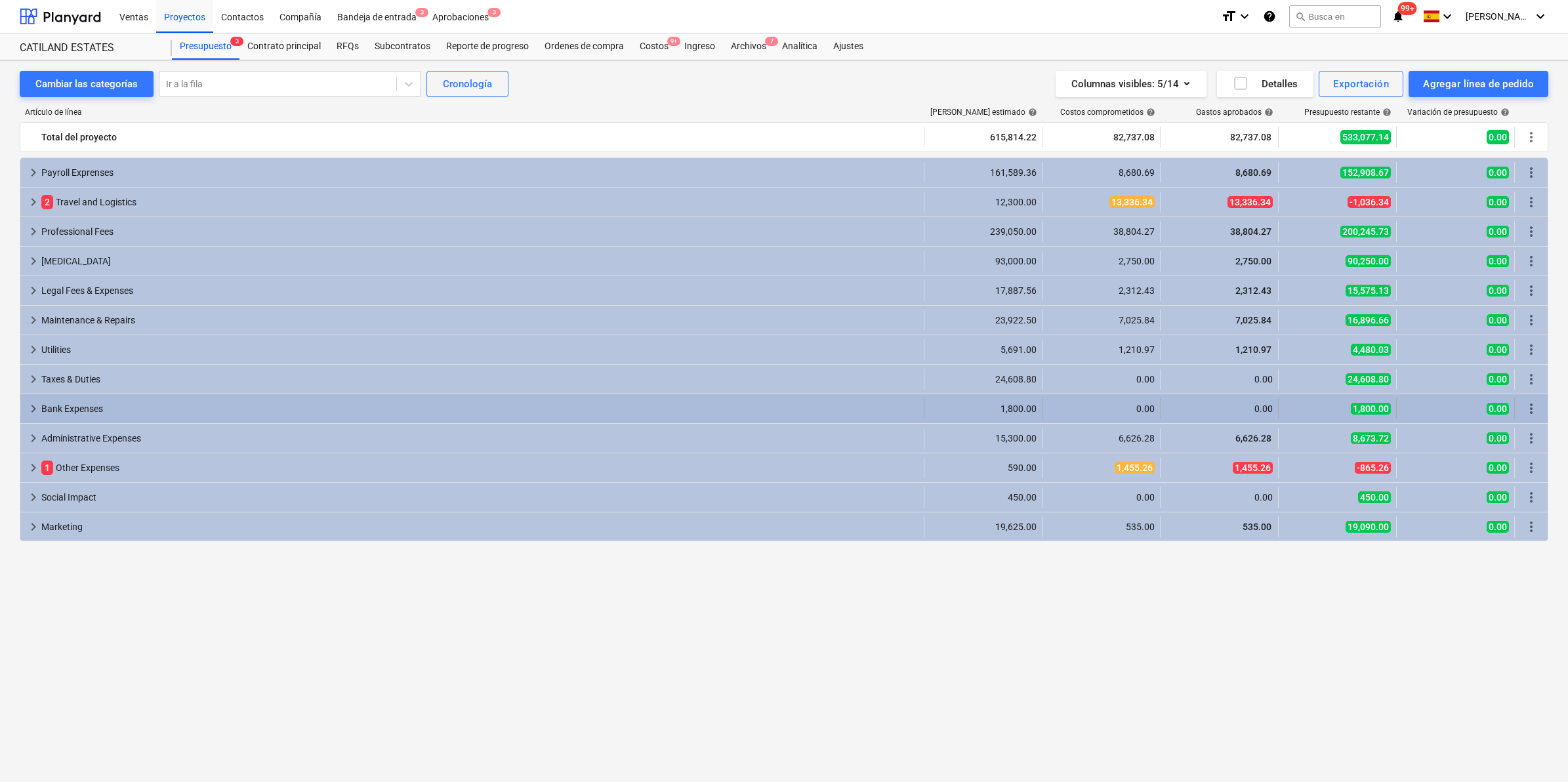
click at [33, 407] on span "keyboard_arrow_right" at bounding box center [34, 408] width 16 height 16
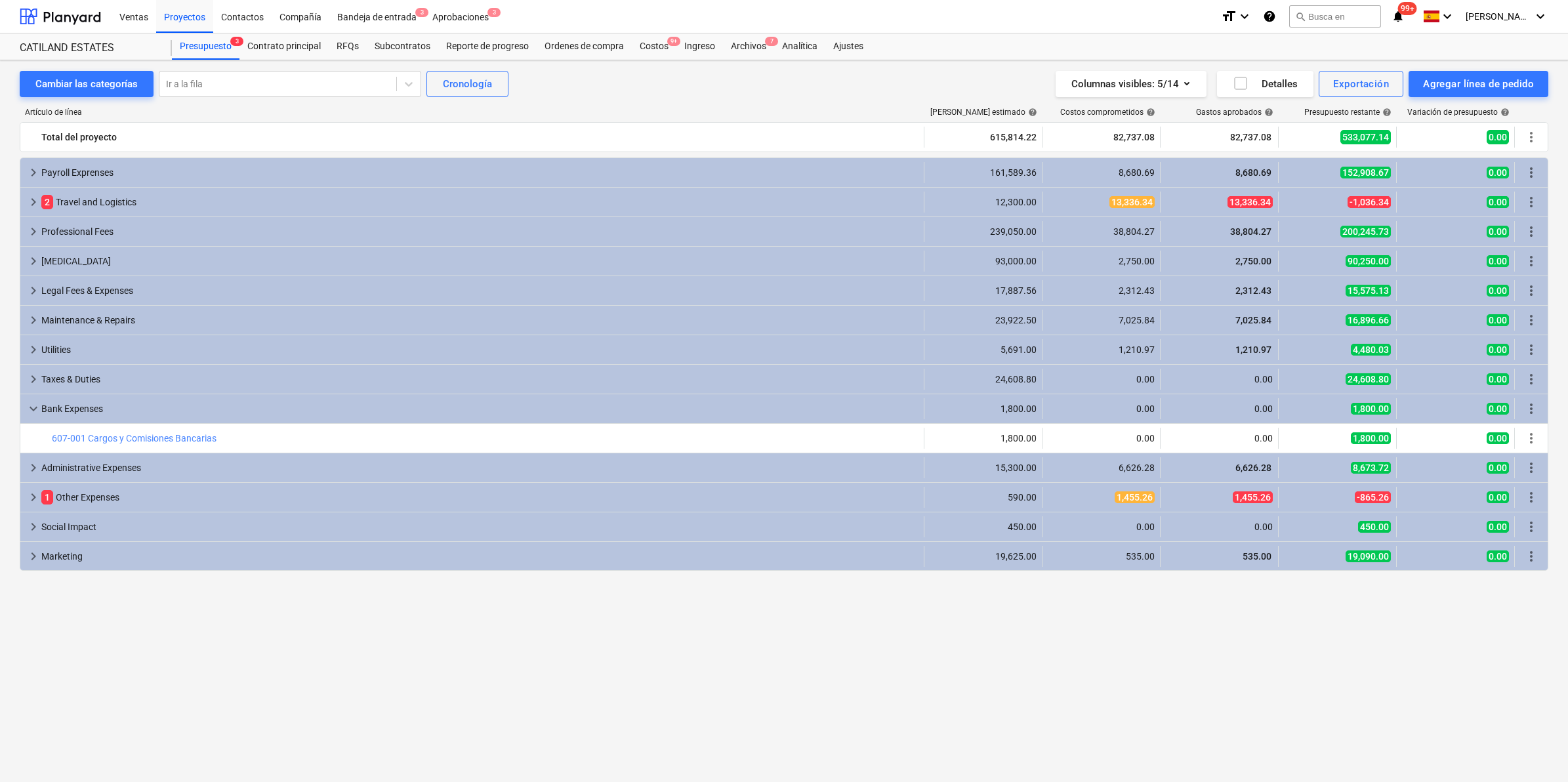
click at [33, 407] on span "keyboard_arrow_down" at bounding box center [34, 408] width 16 height 16
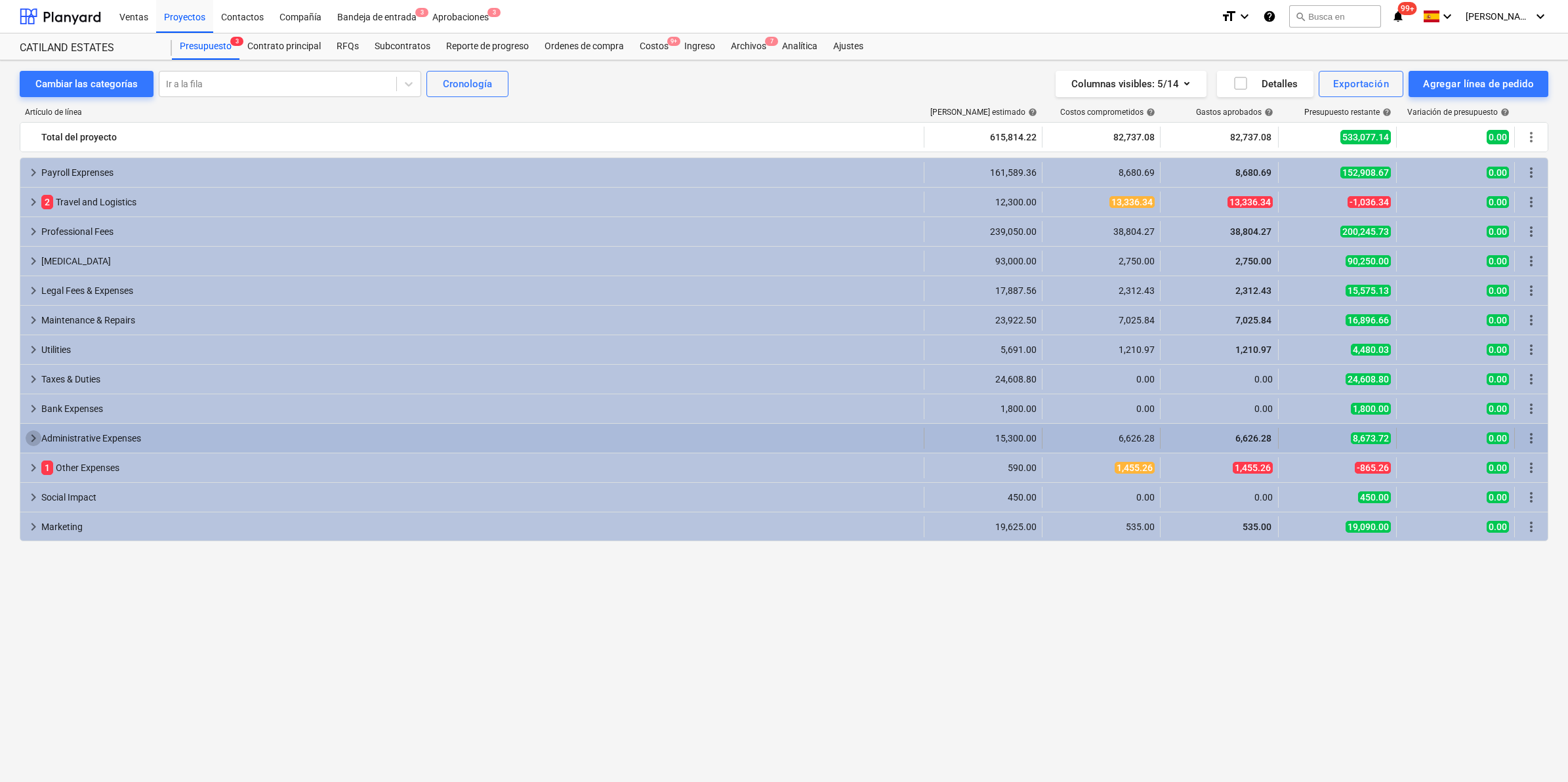
click at [37, 437] on span "keyboard_arrow_right" at bounding box center [34, 438] width 16 height 16
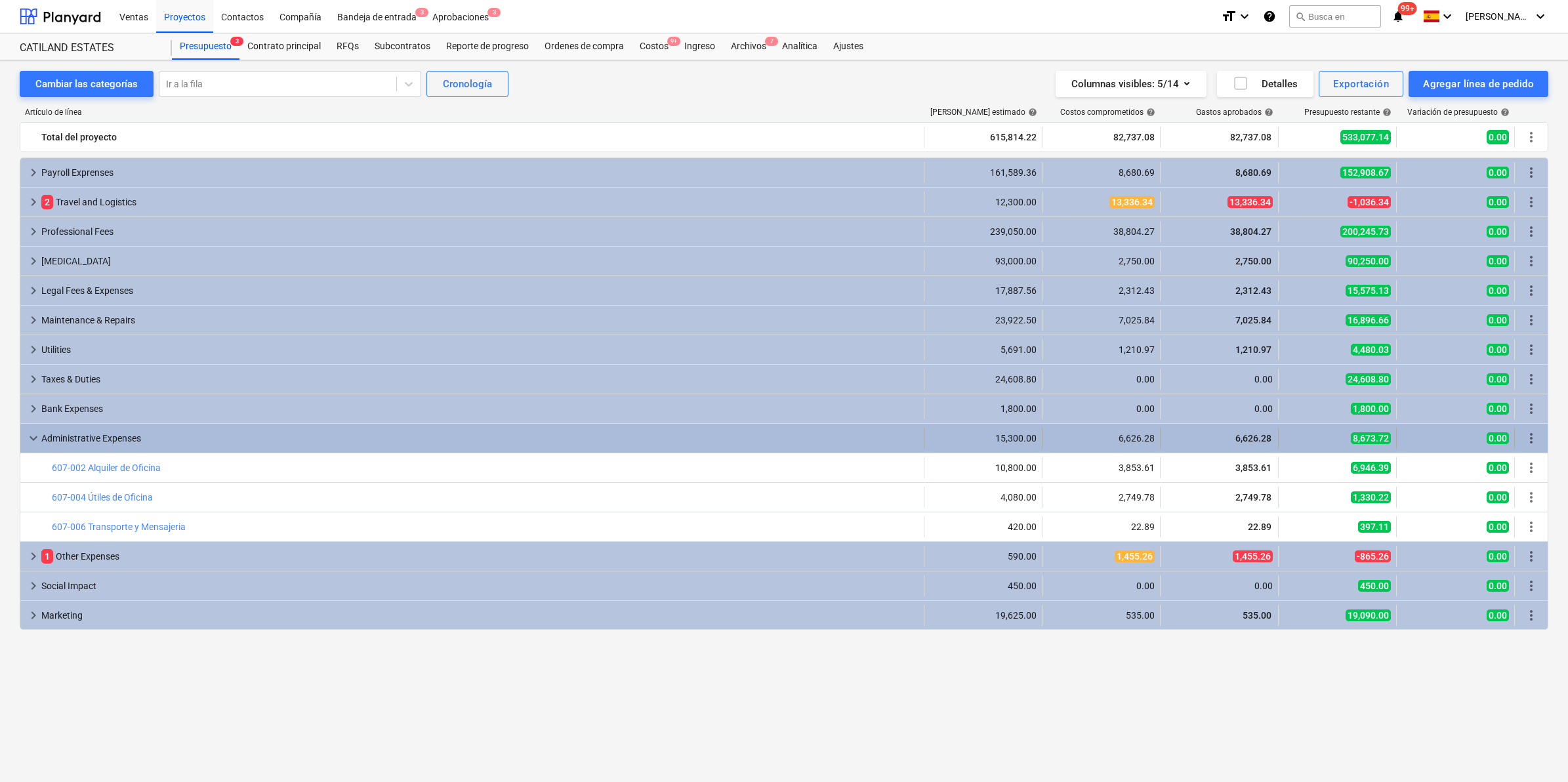
click at [34, 437] on span "keyboard_arrow_down" at bounding box center [34, 438] width 16 height 16
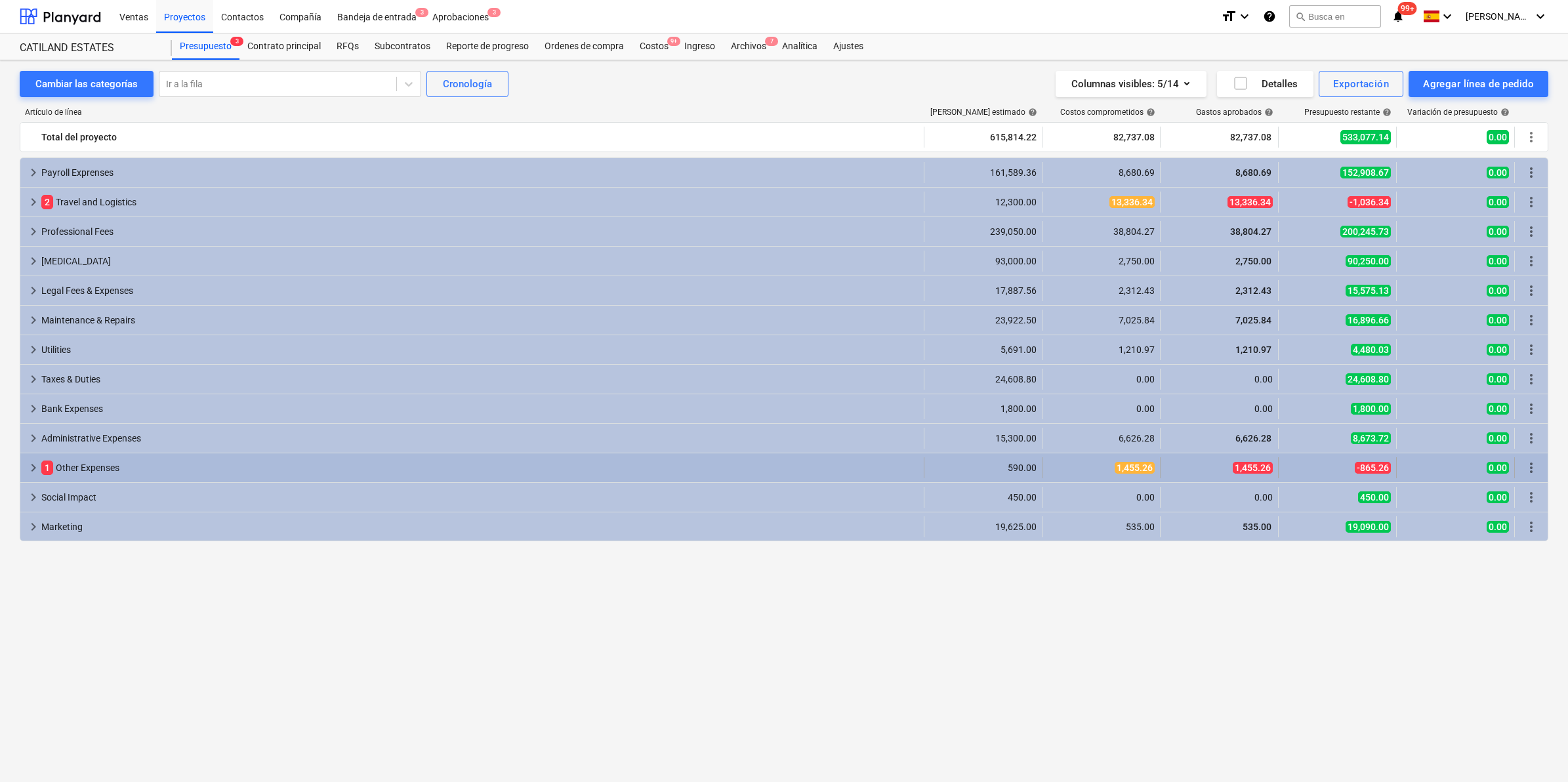
click at [33, 464] on span "keyboard_arrow_right" at bounding box center [34, 468] width 16 height 16
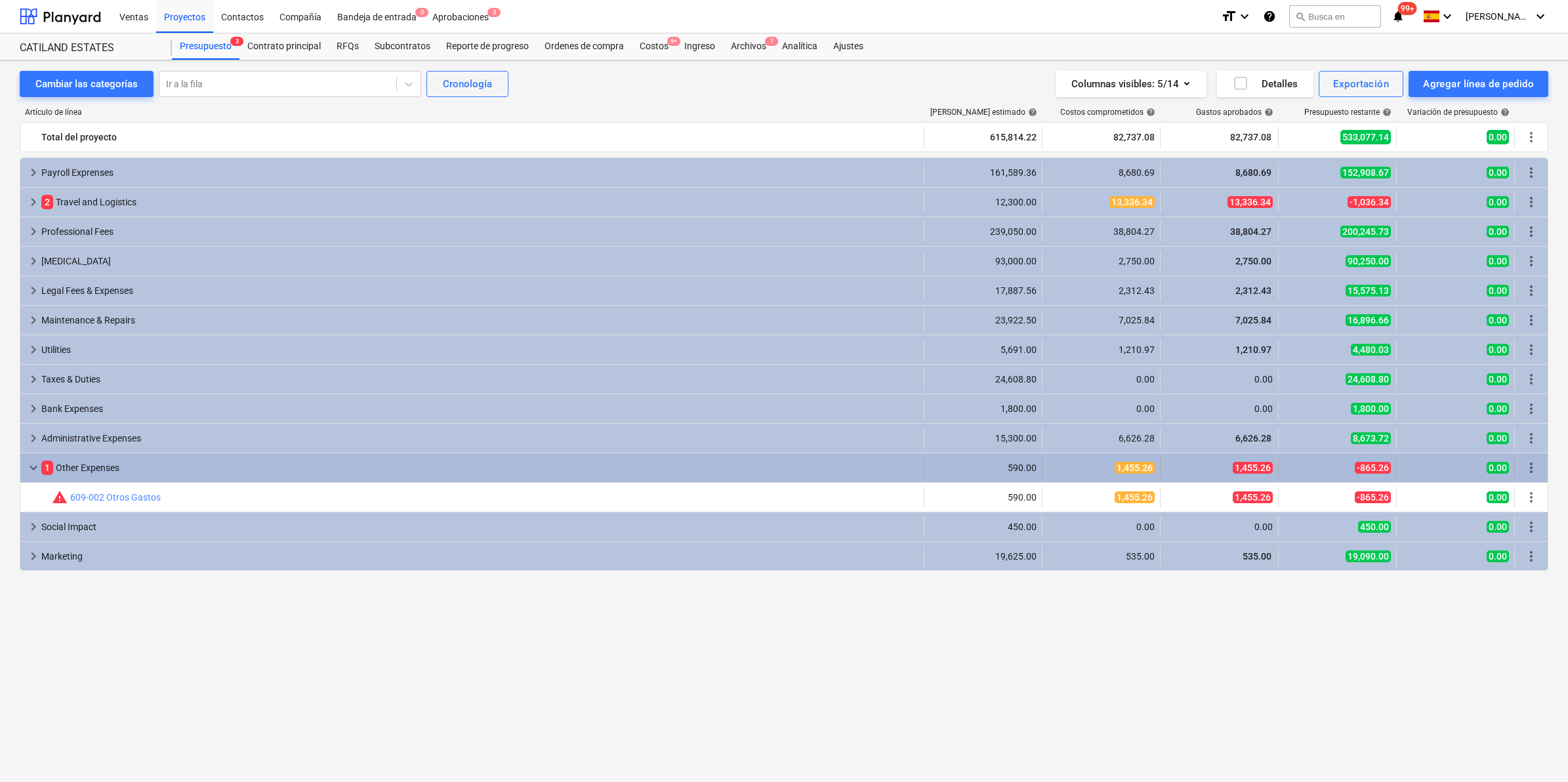
click at [24, 466] on div "keyboard_arrow_down 1 Other Expenses" at bounding box center [472, 468] width 904 height 21
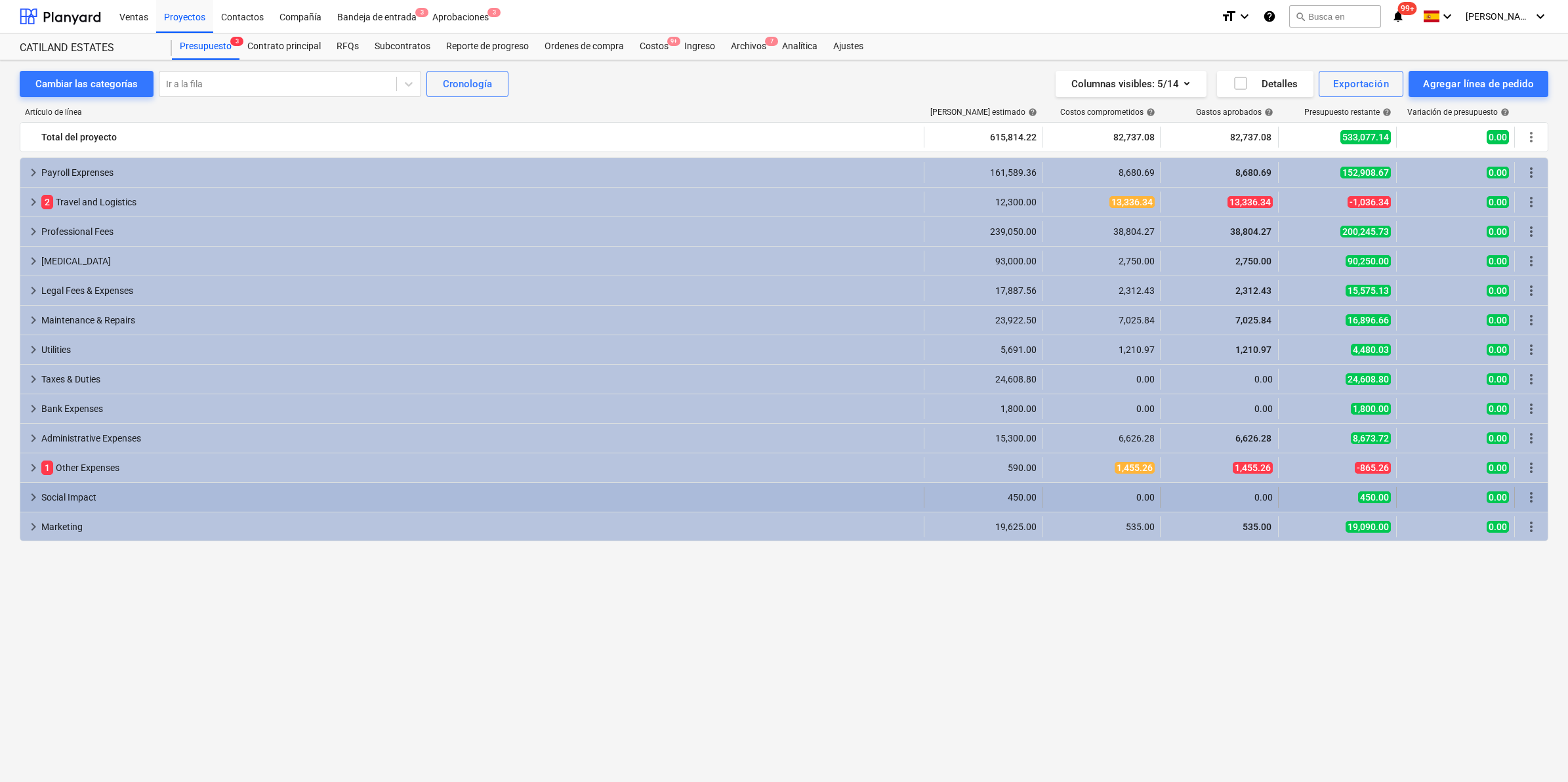
click at [33, 497] on span "keyboard_arrow_right" at bounding box center [34, 497] width 16 height 16
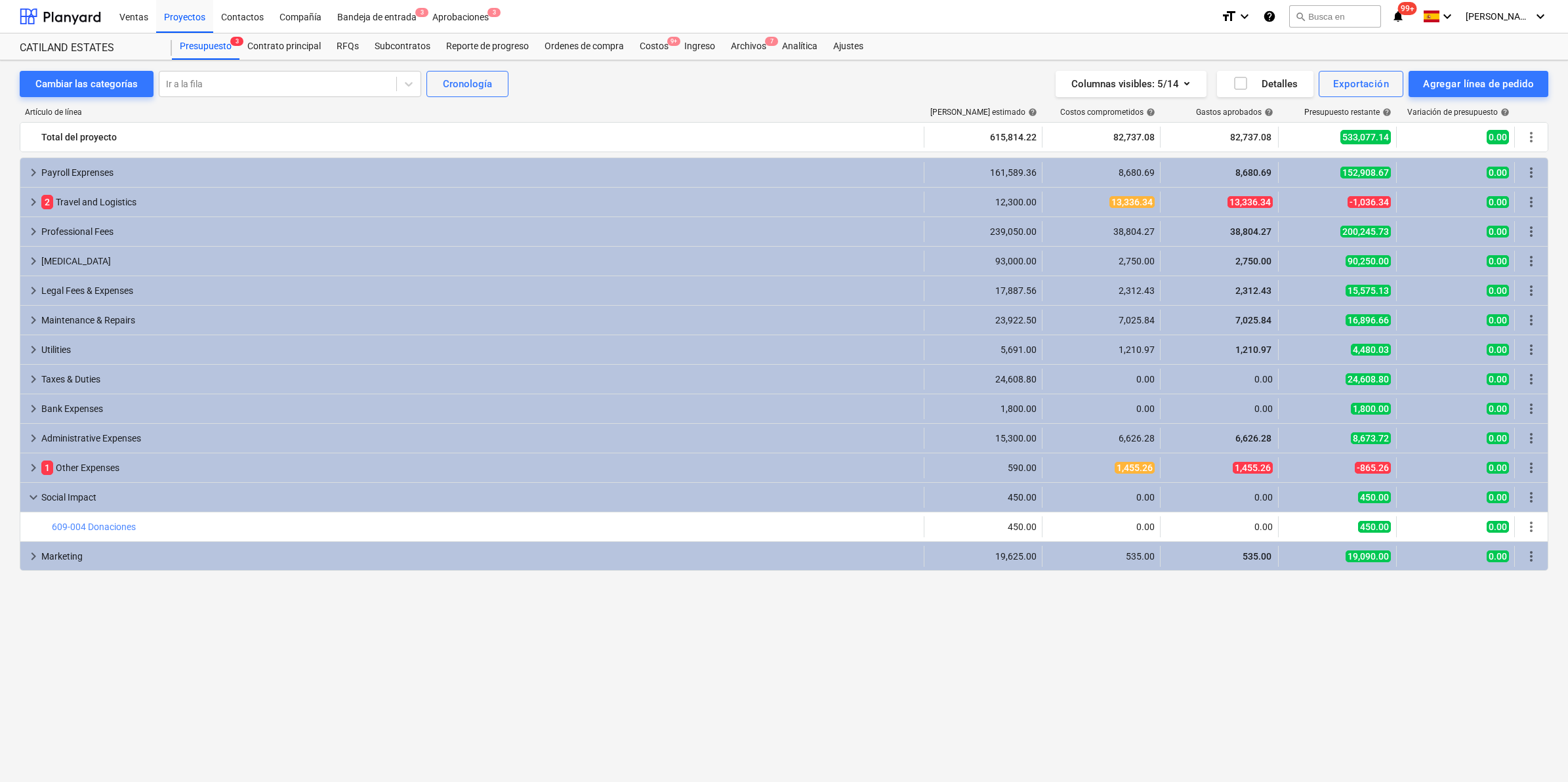
click at [33, 497] on span "keyboard_arrow_down" at bounding box center [34, 497] width 16 height 16
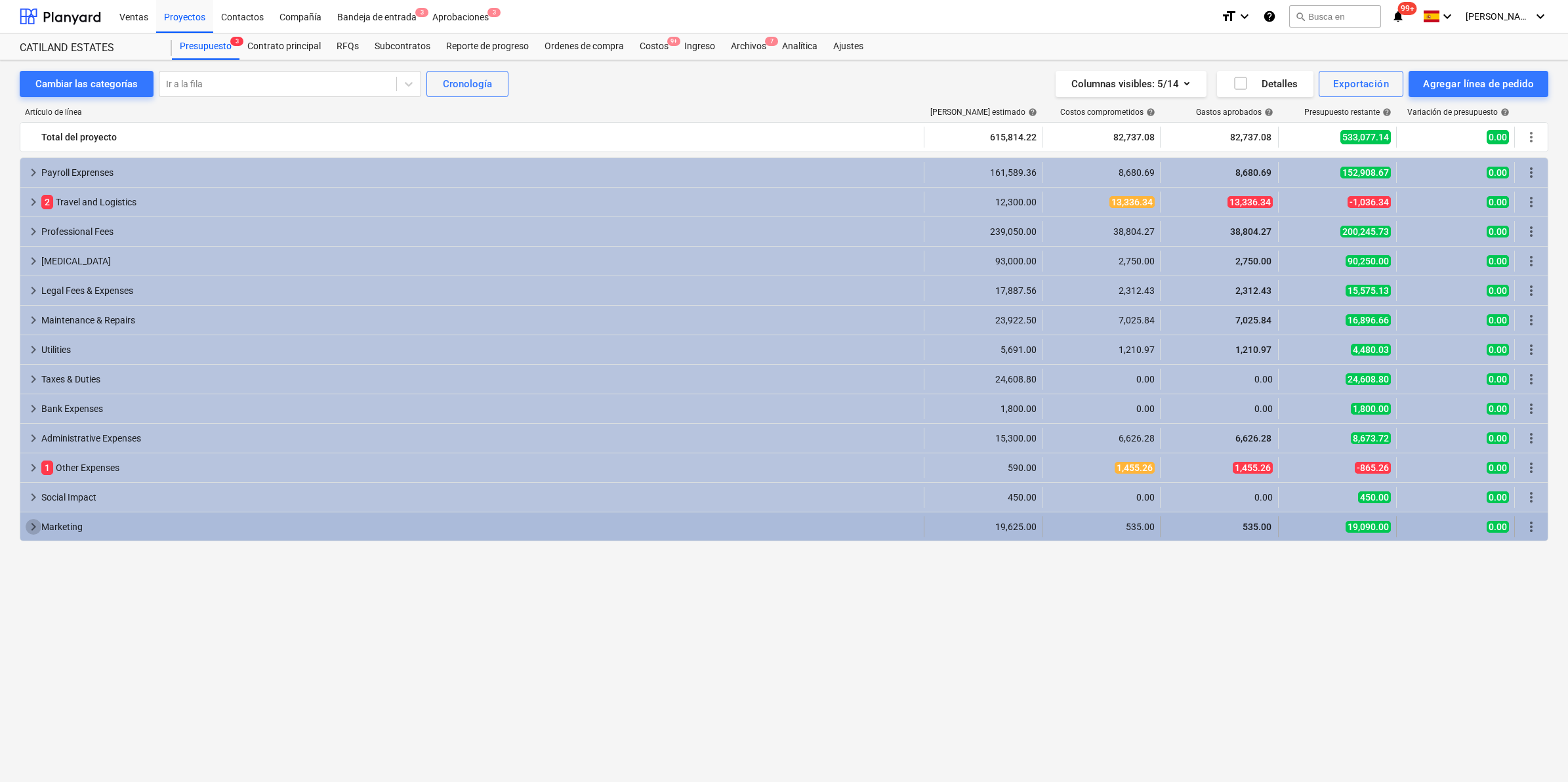
click at [28, 533] on span "keyboard_arrow_right" at bounding box center [34, 527] width 16 height 16
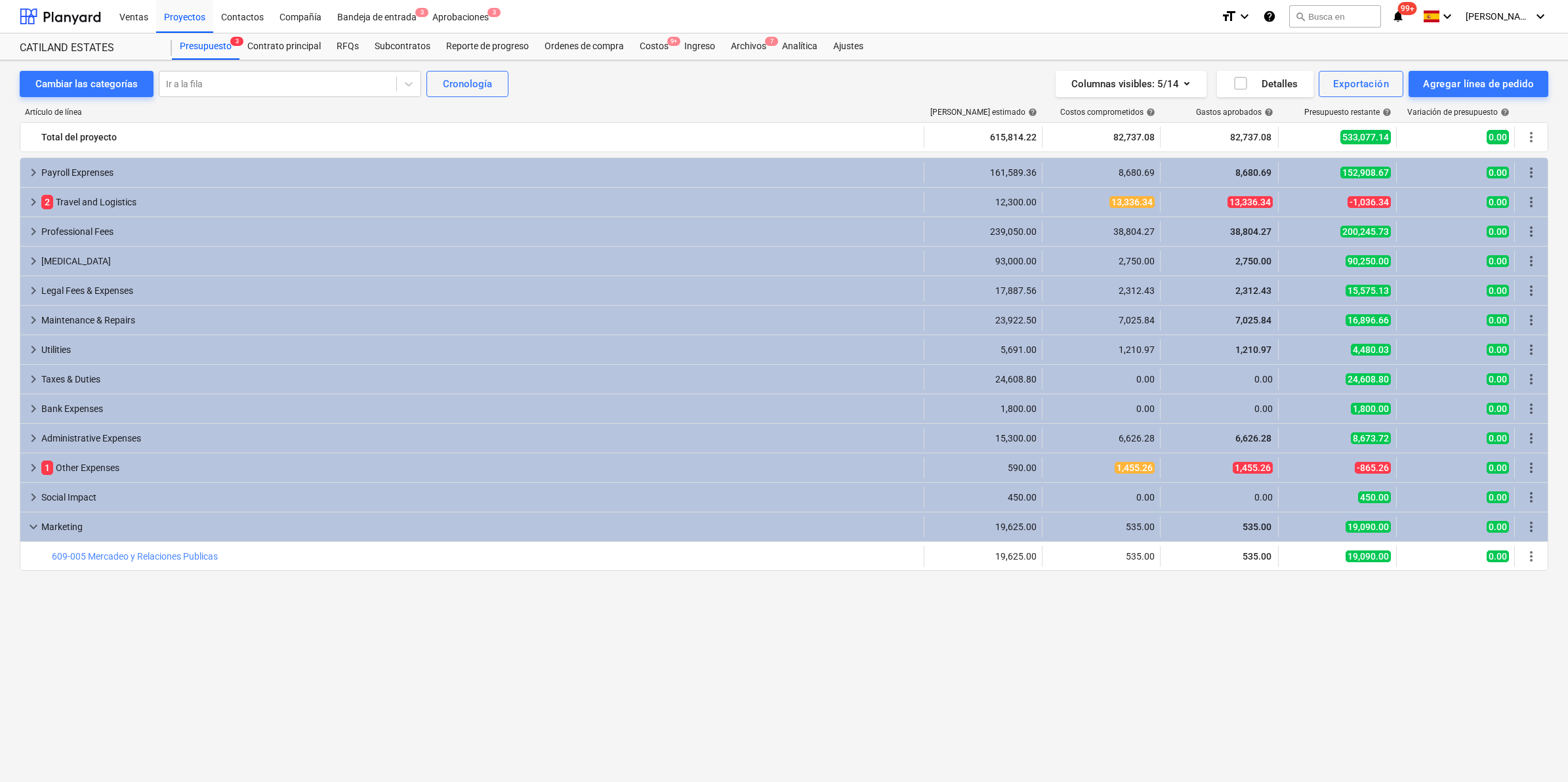
click at [28, 533] on span "keyboard_arrow_down" at bounding box center [34, 527] width 16 height 16
click at [468, 21] on div "Aprobaciones 3" at bounding box center [460, 16] width 72 height 34
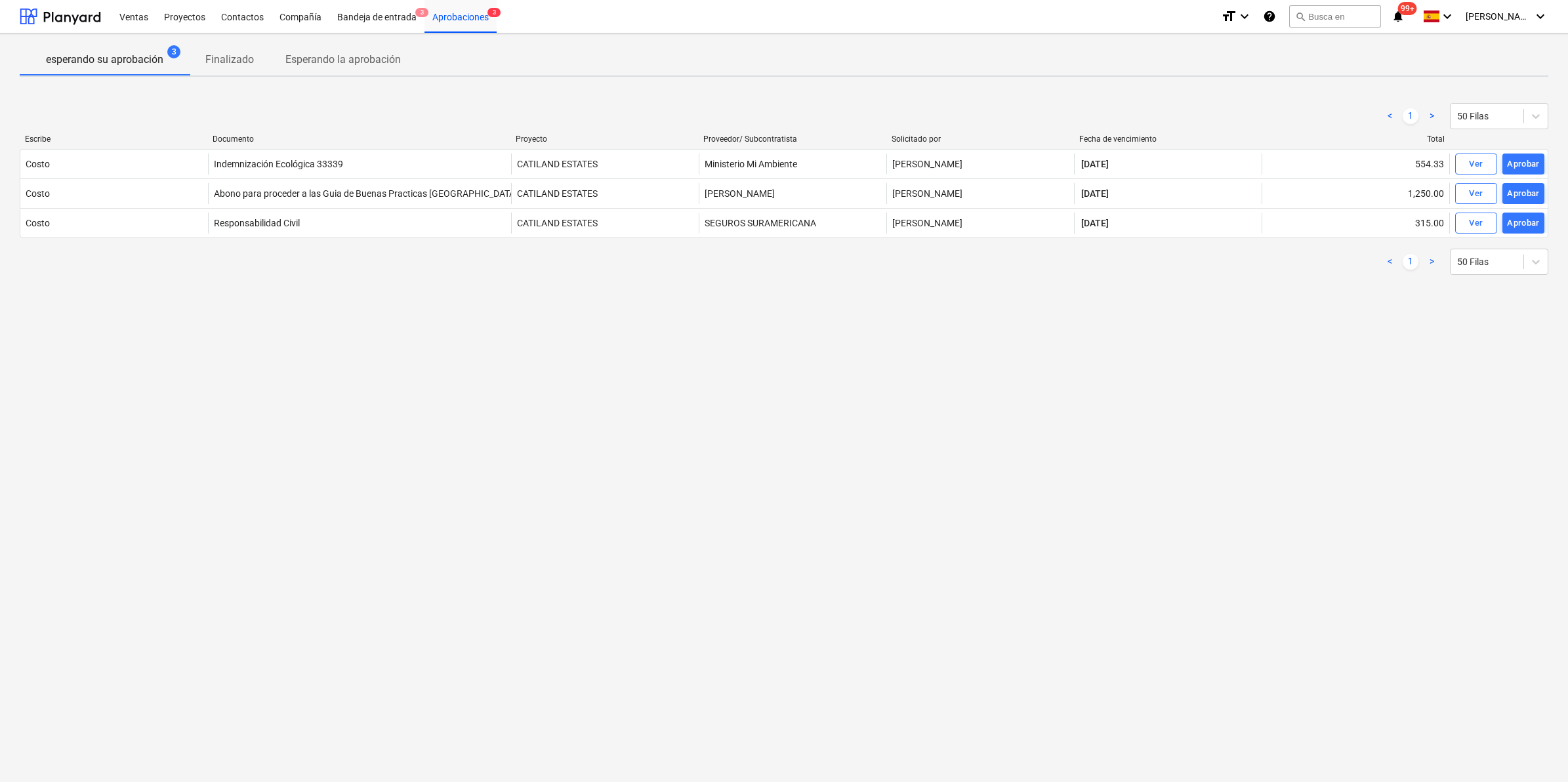
drag, startPoint x: 425, startPoint y: 135, endPoint x: 524, endPoint y: 135, distance: 99.0
click at [524, 135] on div "Escribe Documento Proyecto Proveedor/ Subcontratista Solicitado por Fecha de ve…" at bounding box center [784, 139] width 1529 height 9
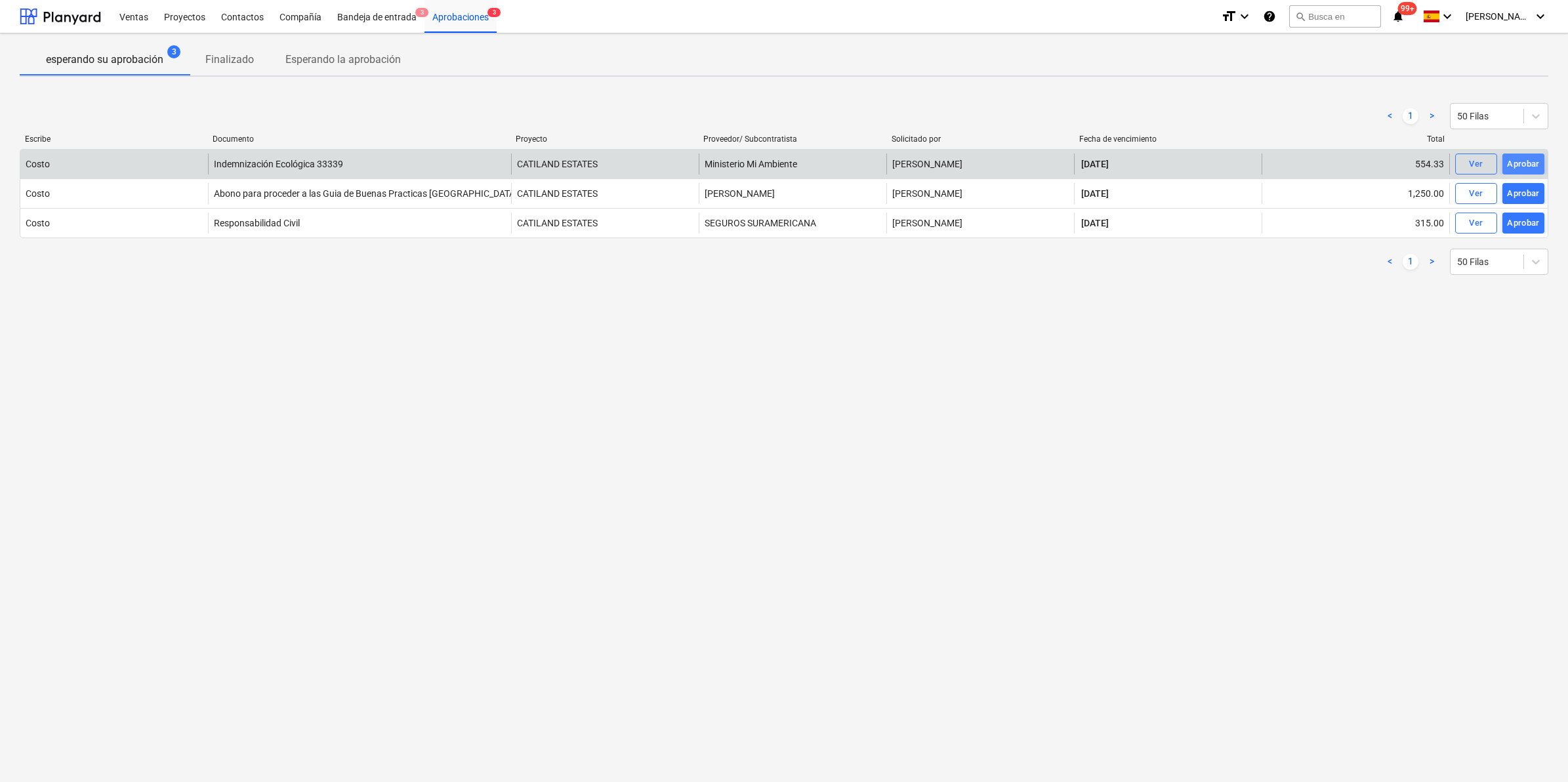
click at [1521, 162] on div "Aprobar" at bounding box center [1523, 164] width 33 height 15
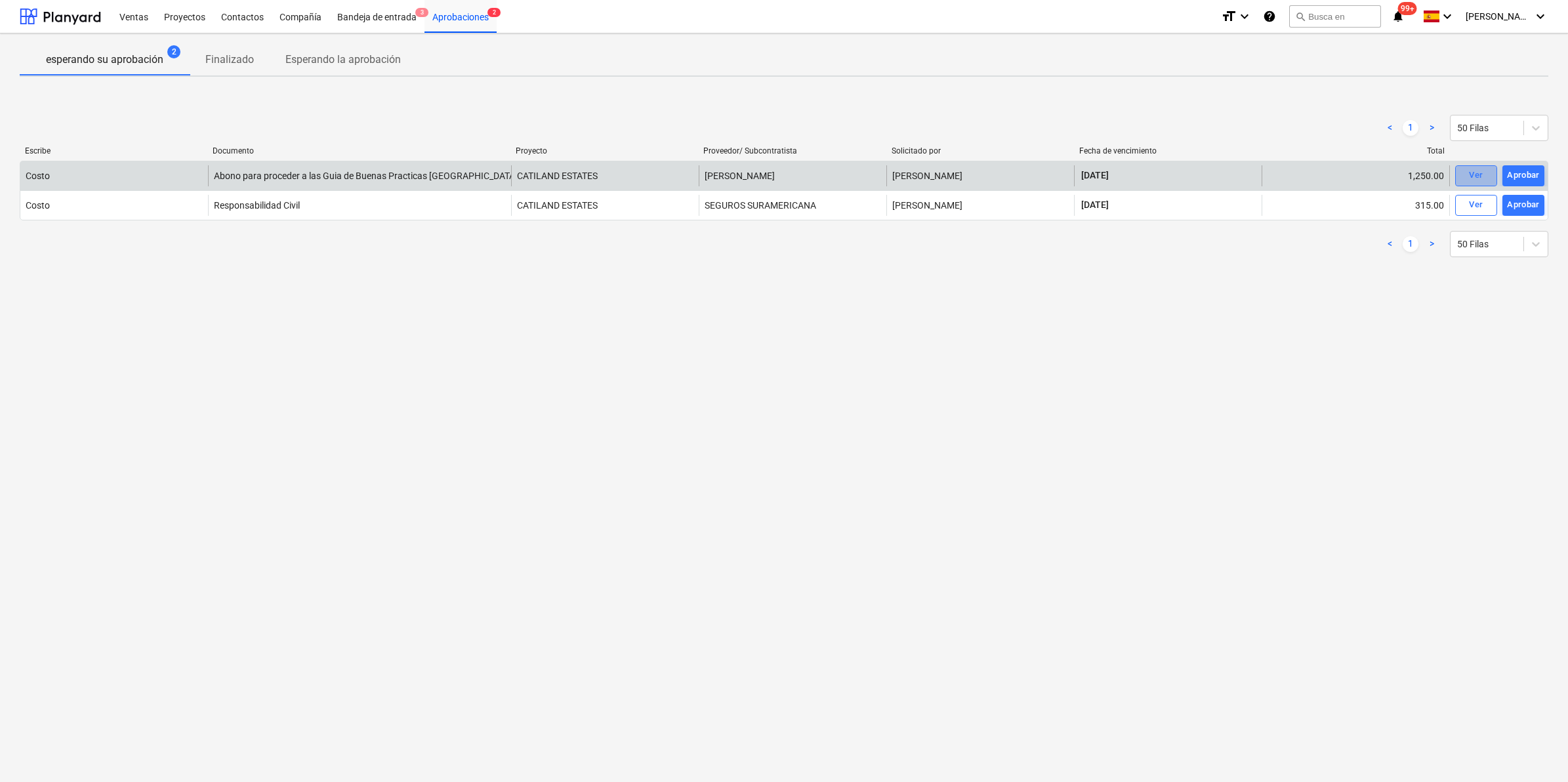
click at [1493, 174] on button "Ver" at bounding box center [1476, 176] width 42 height 21
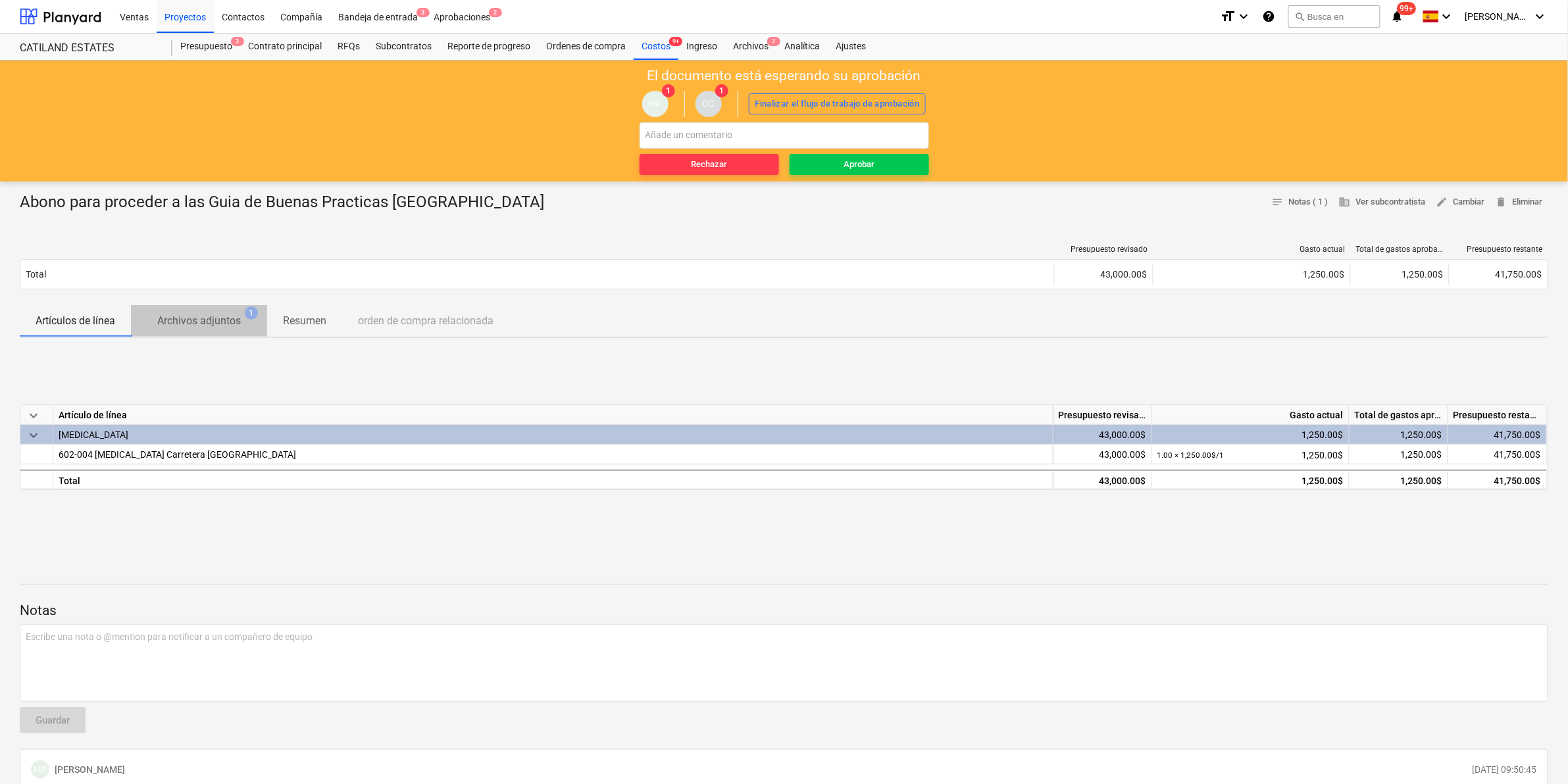
click at [210, 318] on p "Archivos adjuntos" at bounding box center [199, 321] width 84 height 16
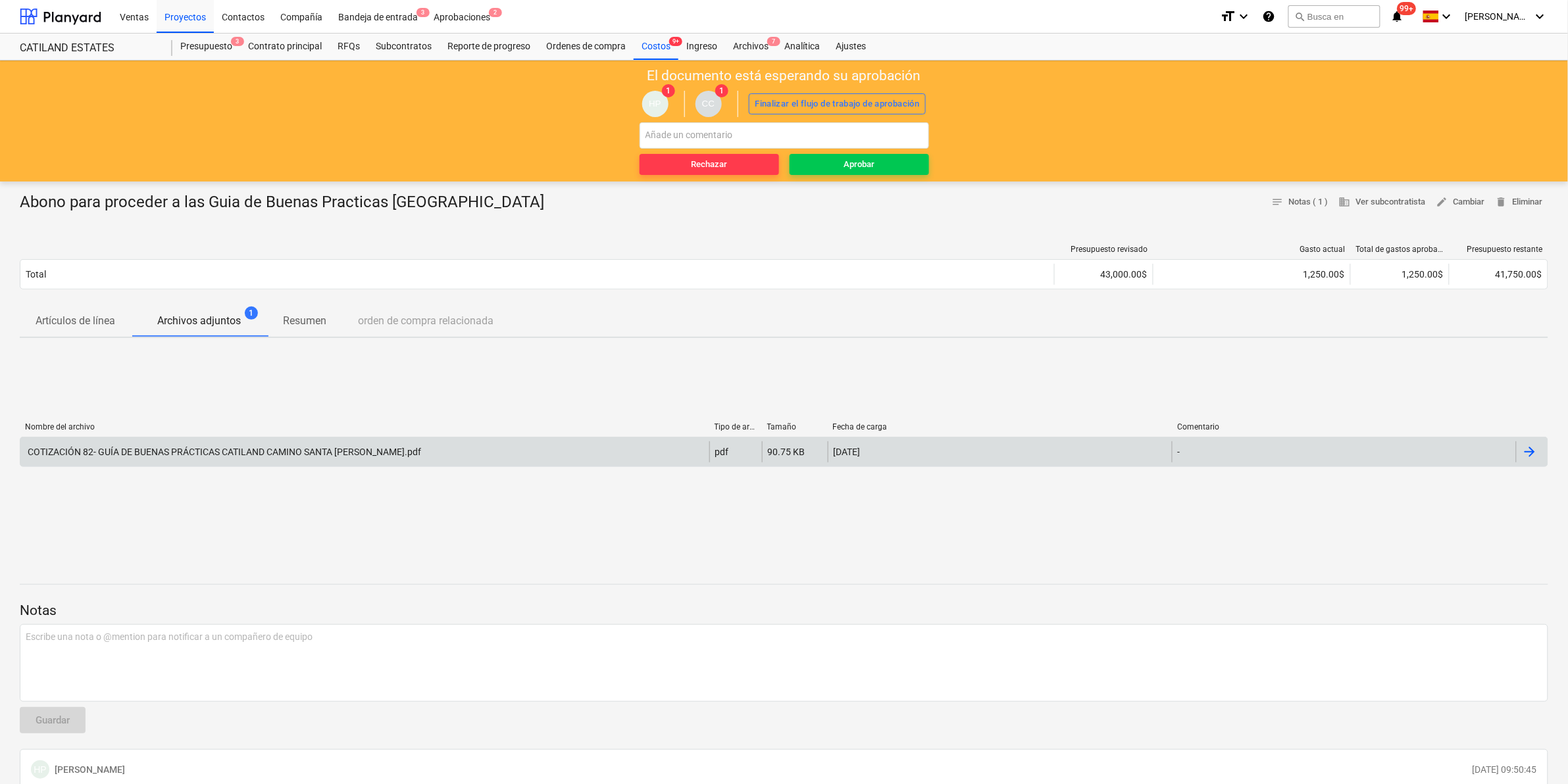
click at [379, 452] on div "COTIZACIÓN 82- GUÍA DE BUENAS PRÁCTICAS CATILAND CAMINO SANTA [PERSON_NAME].…" at bounding box center [223, 452] width 395 height 11
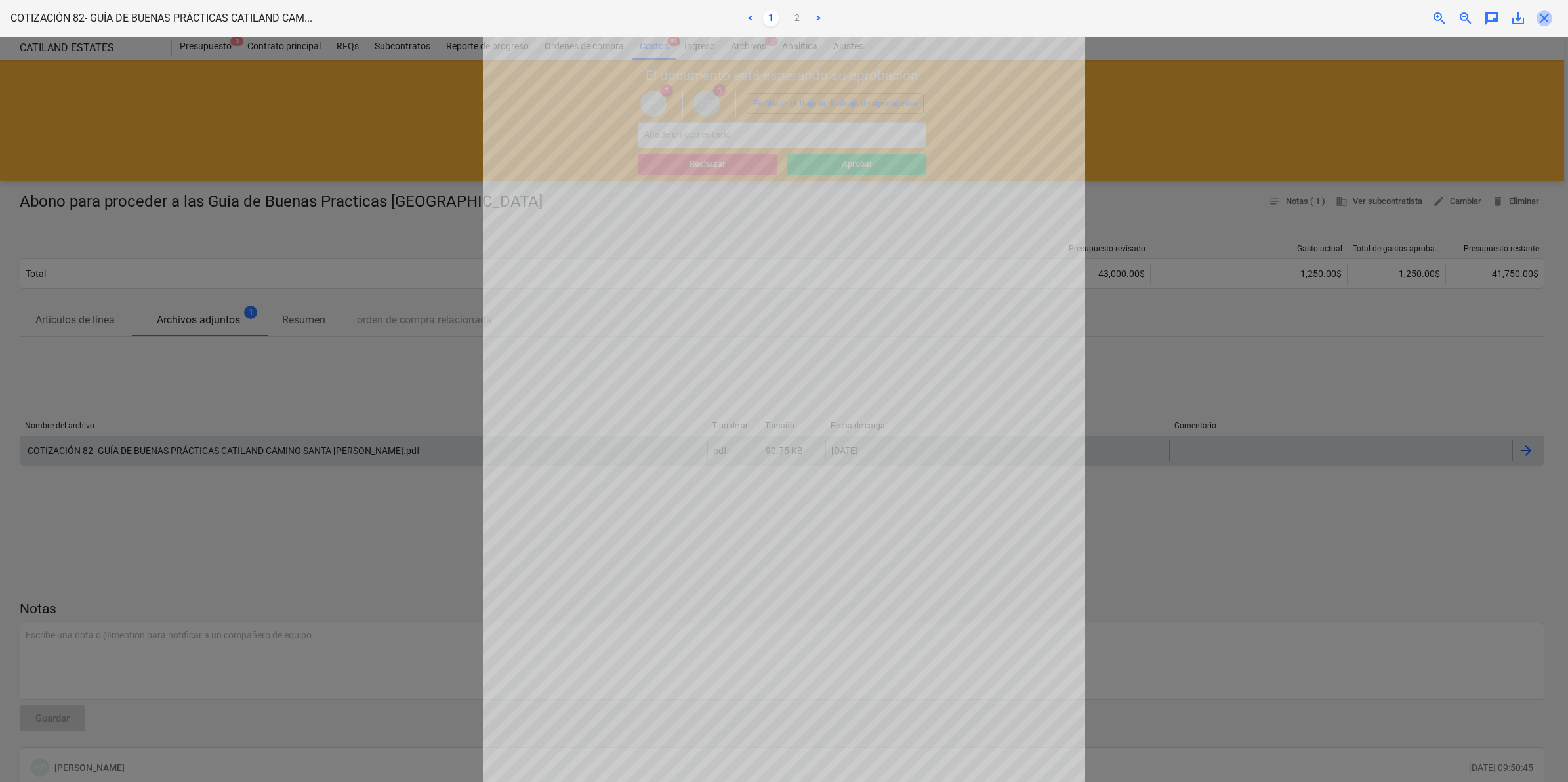
click at [1544, 20] on span "close" at bounding box center [1544, 18] width 16 height 16
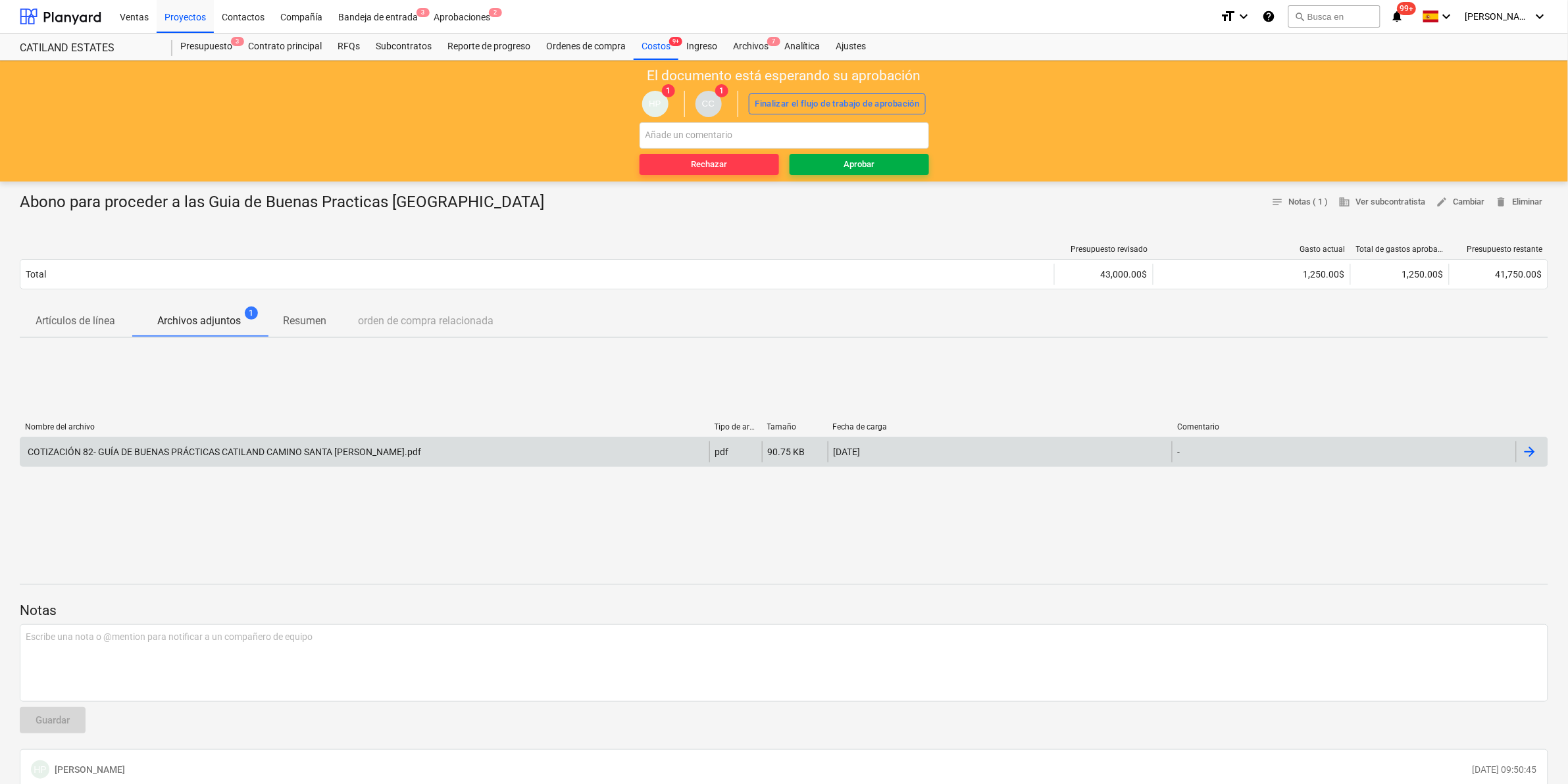
click at [861, 163] on div "Aprobar" at bounding box center [859, 164] width 31 height 15
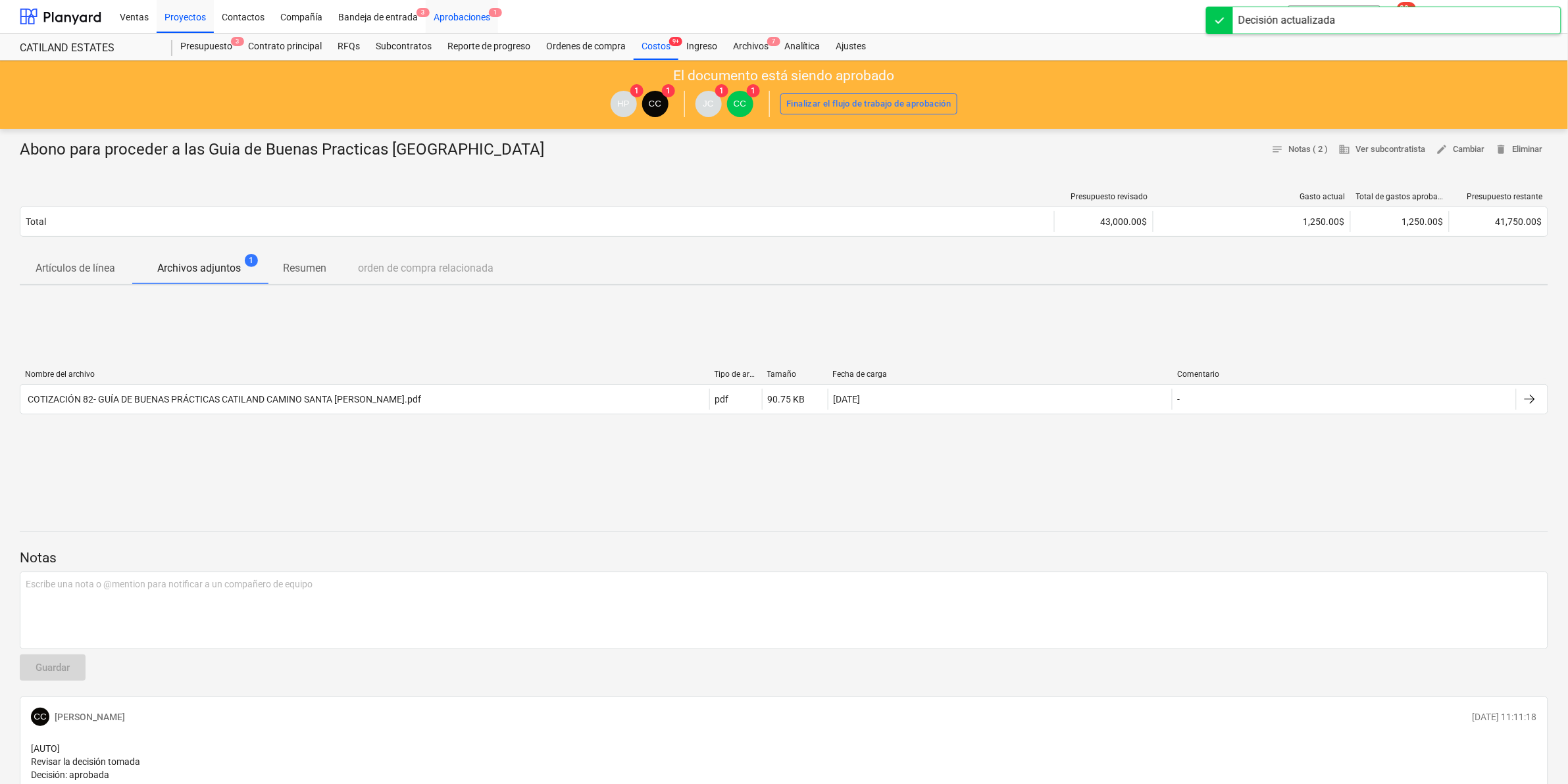
click at [451, 16] on div "Aprobaciones 1" at bounding box center [462, 16] width 73 height 34
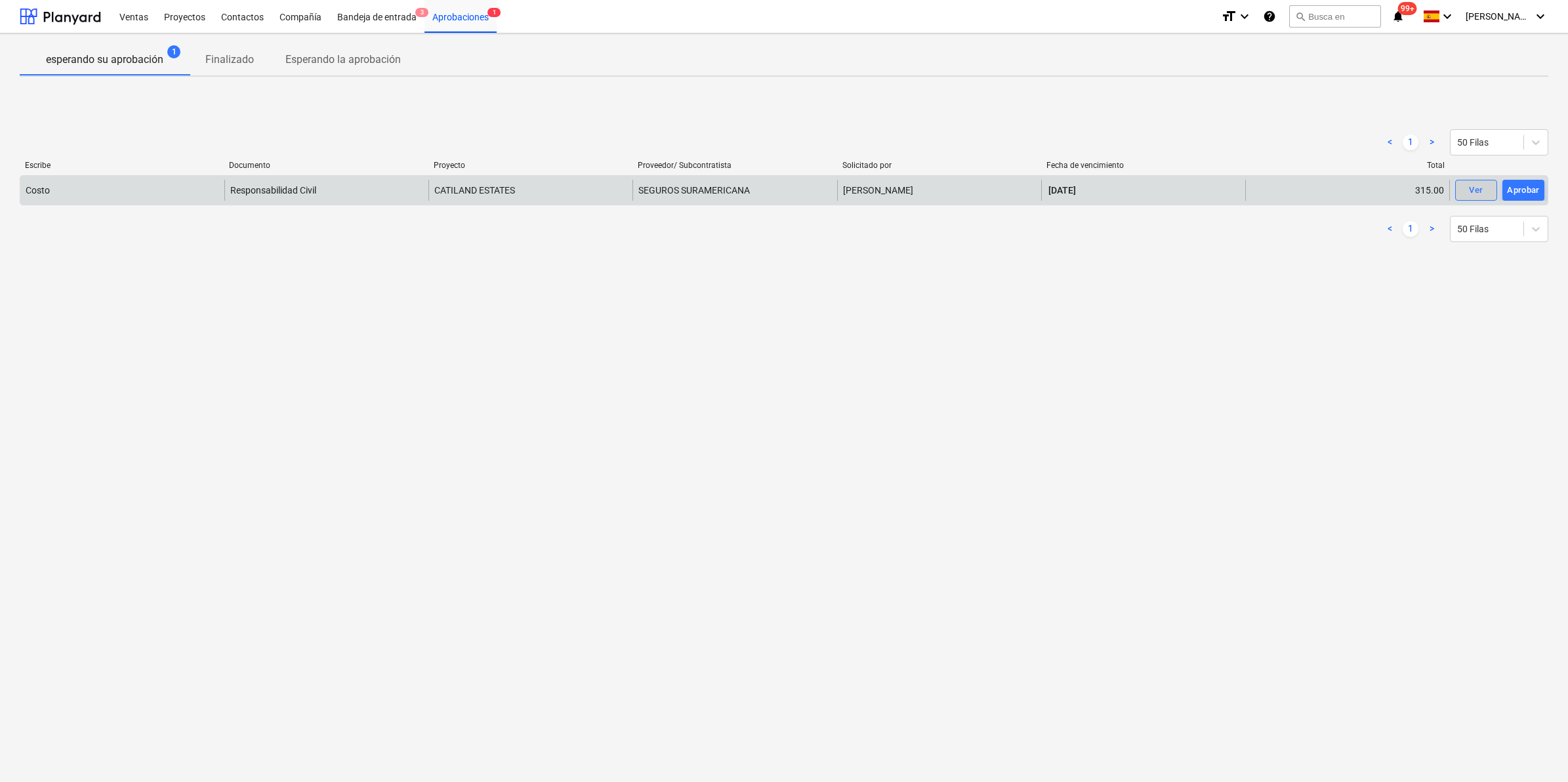
click at [1465, 190] on span "Ver" at bounding box center [1476, 190] width 29 height 15
